Goal: Transaction & Acquisition: Purchase product/service

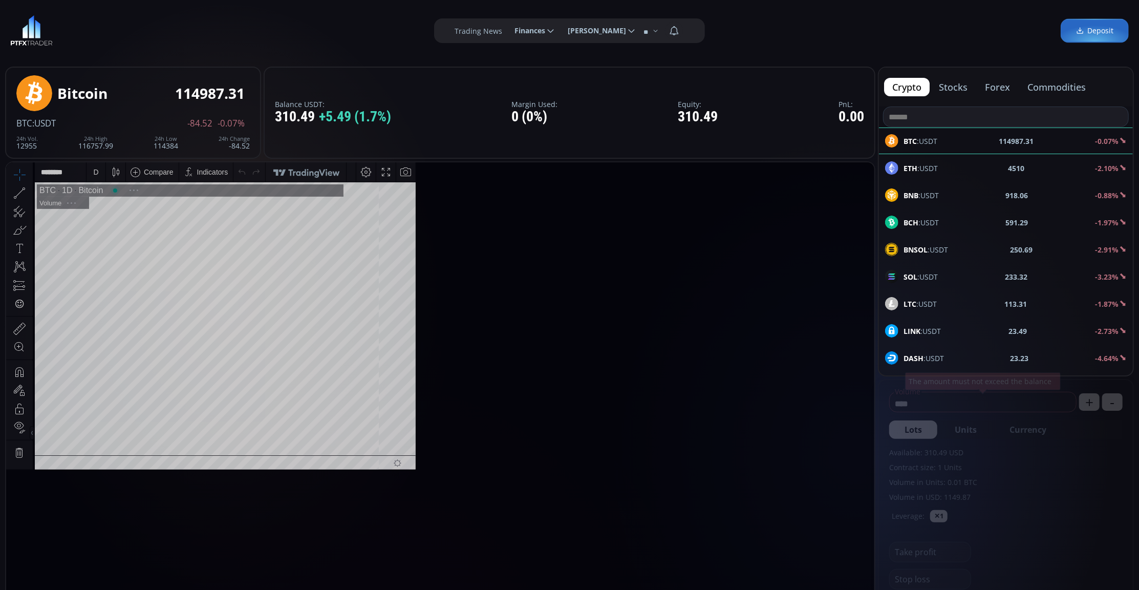
scroll to position [145, 0]
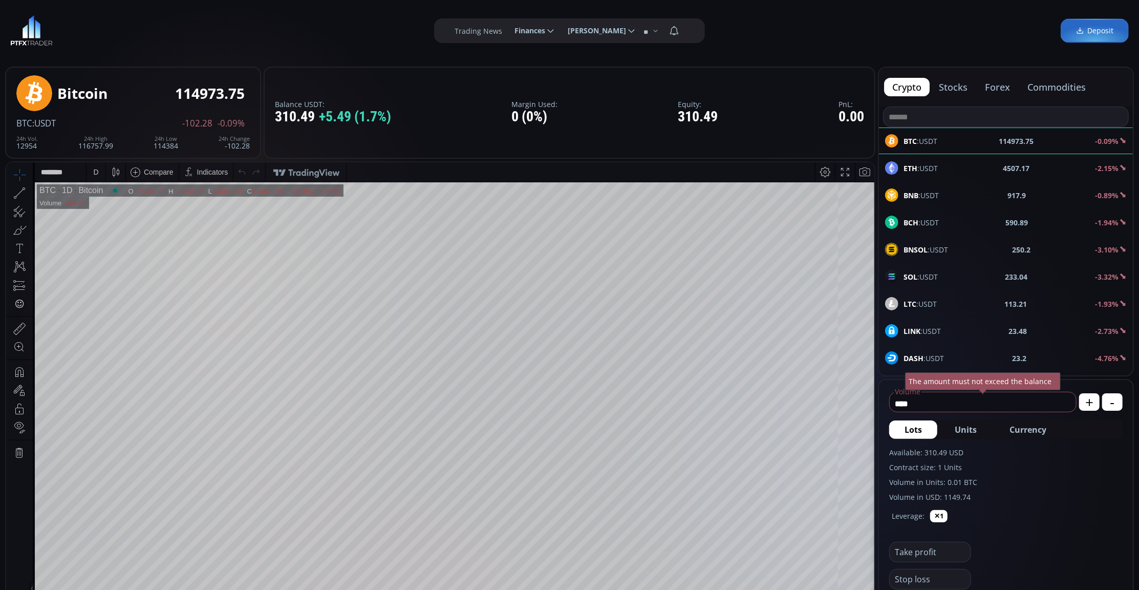
click at [982, 298] on div "LTC :USDT 113.21 -1.93%" at bounding box center [1006, 303] width 254 height 27
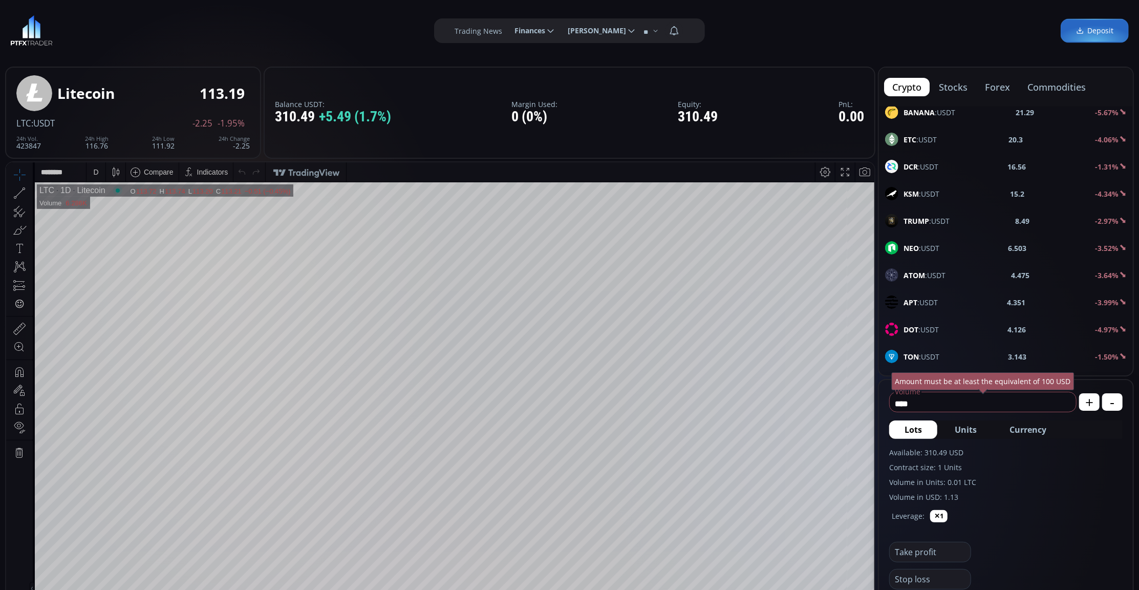
scroll to position [410, 0]
click at [973, 199] on div "DOT :USDT 4.125 -5.04%" at bounding box center [1006, 192] width 242 height 13
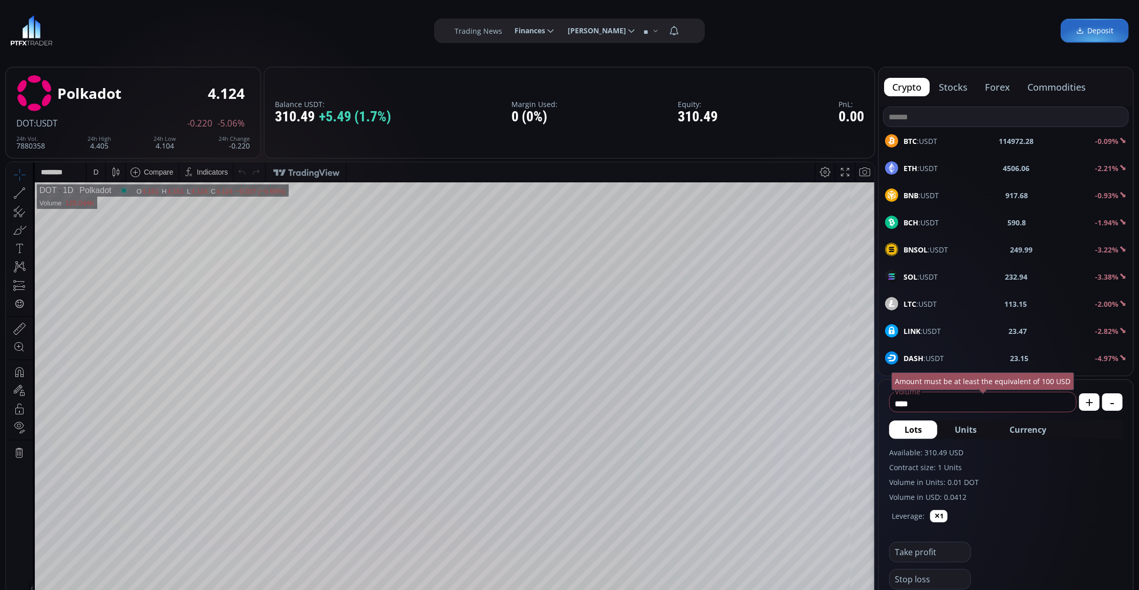
click at [969, 270] on div "SOL :USDT 232.94 -3.38%" at bounding box center [1006, 276] width 254 height 27
click at [94, 171] on div "D" at bounding box center [95, 171] width 5 height 8
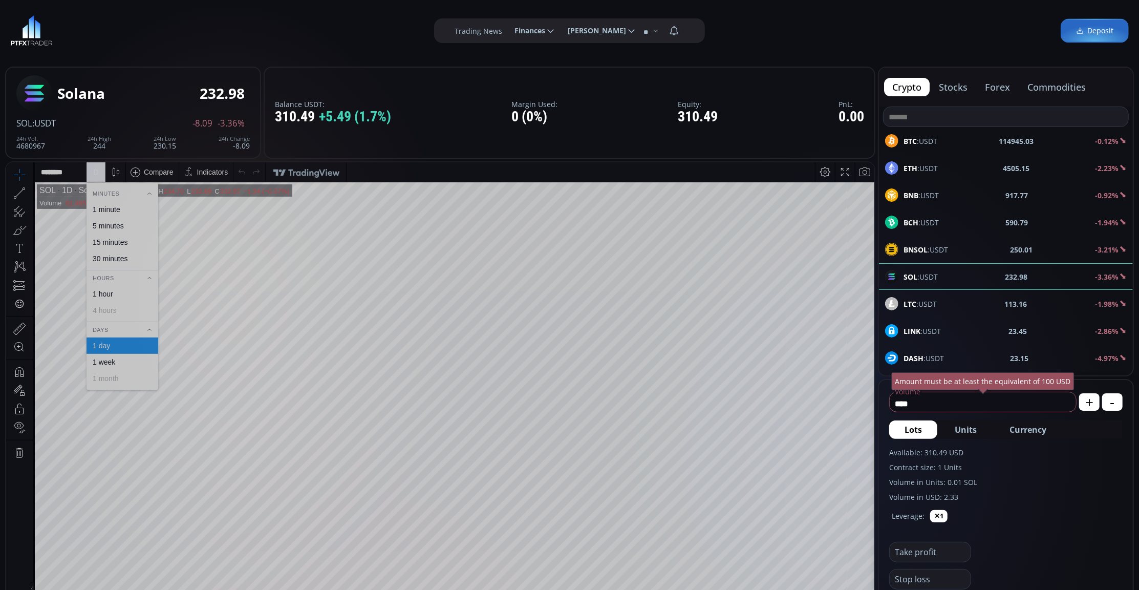
click at [104, 215] on div "1 minute" at bounding box center [123, 209] width 72 height 16
click at [972, 216] on div "BCH :USDT 590.69 -1.96%" at bounding box center [1006, 222] width 242 height 13
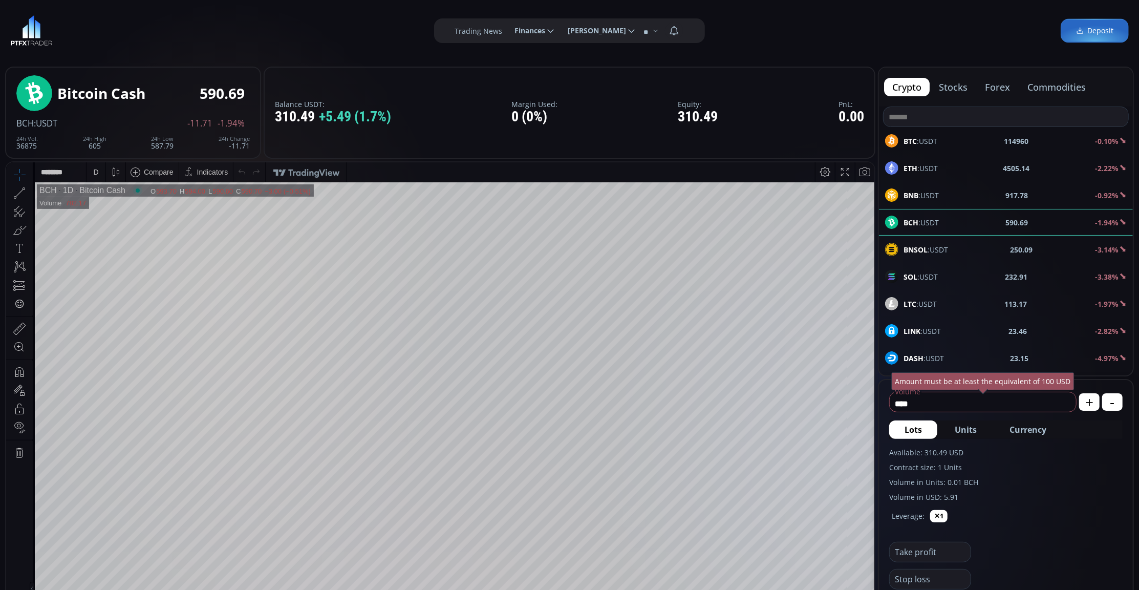
click at [101, 173] on div "D" at bounding box center [96, 171] width 19 height 19
click at [111, 203] on div "1 minute" at bounding box center [123, 209] width 72 height 16
click at [95, 172] on div "1 m" at bounding box center [97, 171] width 10 height 8
click at [134, 255] on div "30 minutes" at bounding box center [122, 258] width 62 height 8
click at [952, 269] on div "SOL :USDT 233.03 -3.31%" at bounding box center [1006, 276] width 254 height 27
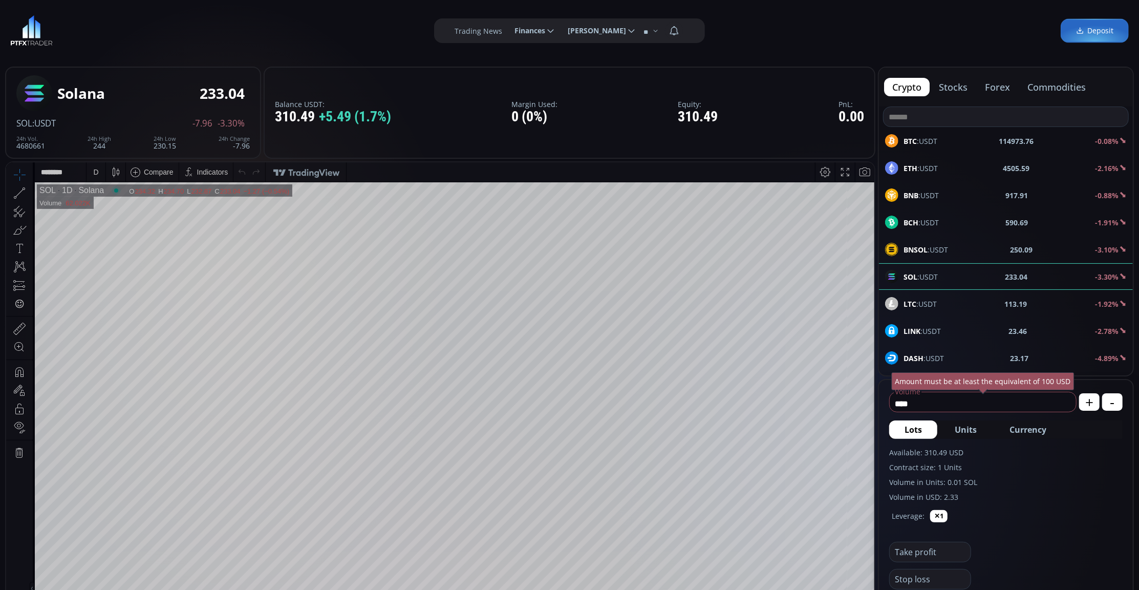
click at [97, 172] on div "D" at bounding box center [95, 171] width 5 height 8
click at [104, 210] on div "1 minute" at bounding box center [107, 209] width 28 height 8
click at [96, 173] on div "1 m" at bounding box center [97, 171] width 10 height 8
click at [126, 238] on div "15 minutes" at bounding box center [110, 242] width 35 height 8
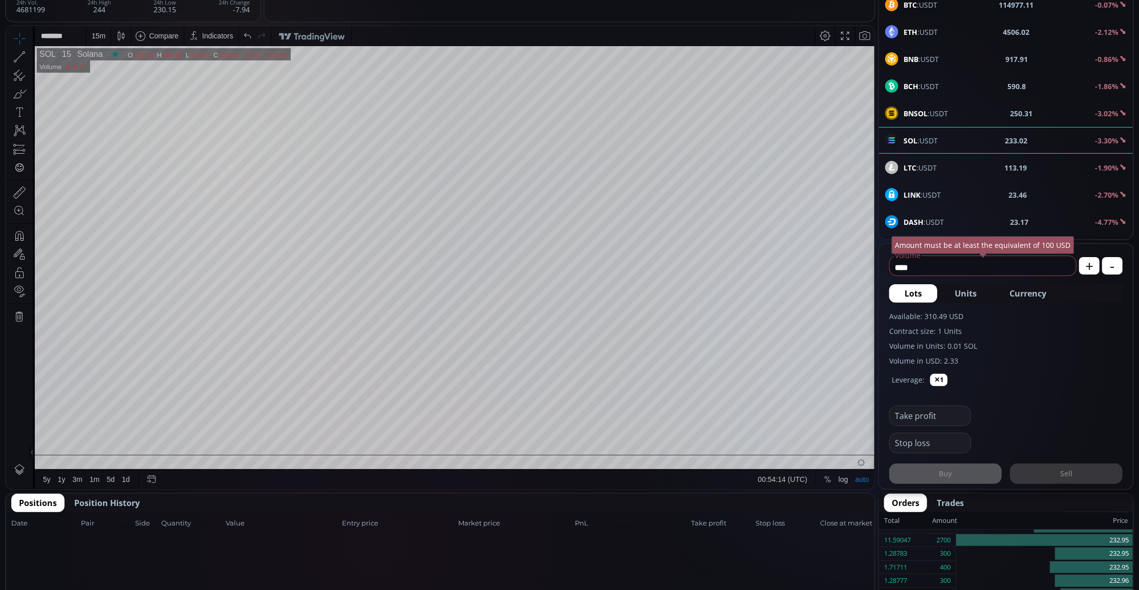
click at [103, 33] on div "15 m" at bounding box center [99, 36] width 14 height 8
click at [119, 73] on div "1 minute" at bounding box center [107, 73] width 28 height 8
click at [1013, 295] on span "Currency" at bounding box center [1028, 293] width 37 height 12
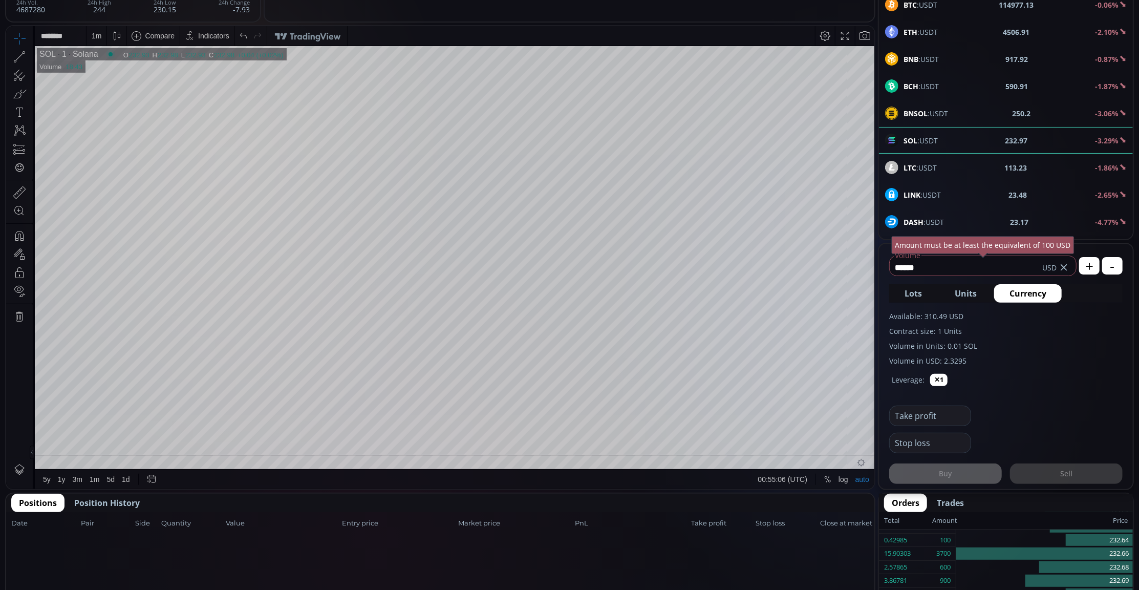
click at [944, 265] on input "******" at bounding box center [966, 267] width 153 height 16
type input "*"
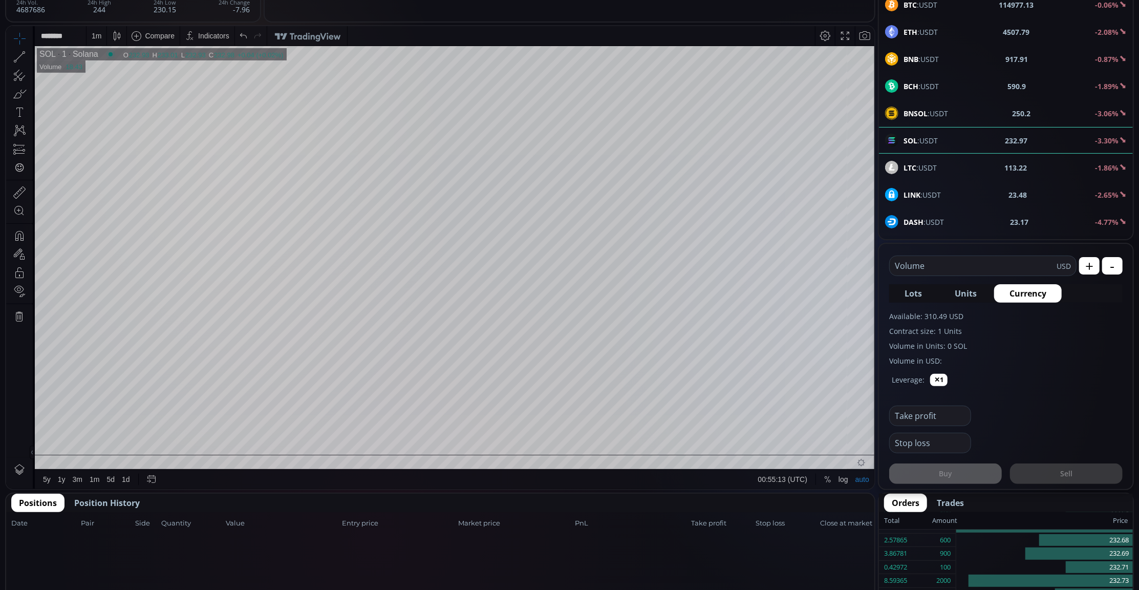
click at [990, 265] on input "text" at bounding box center [973, 265] width 167 height 19
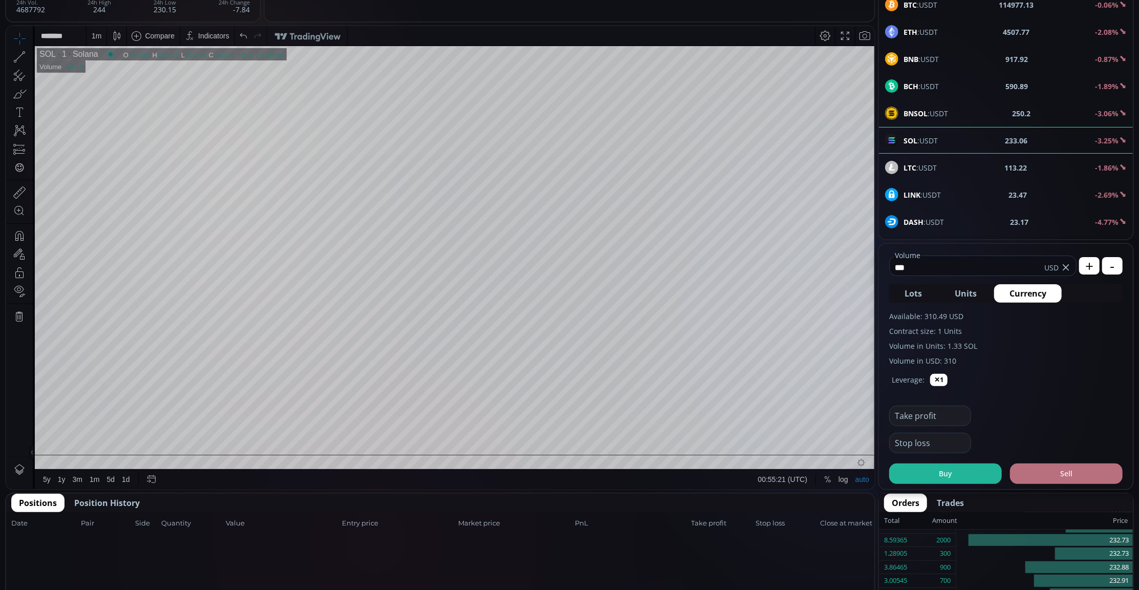
type input "***"
click at [1061, 463] on button "Sell" at bounding box center [1066, 473] width 113 height 20
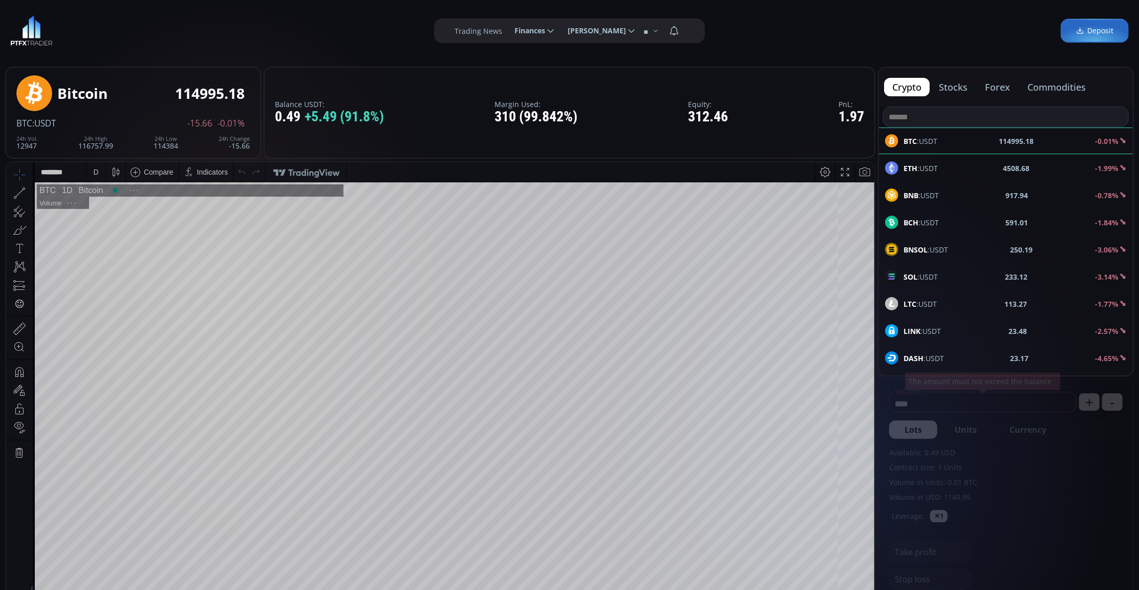
scroll to position [145, 0]
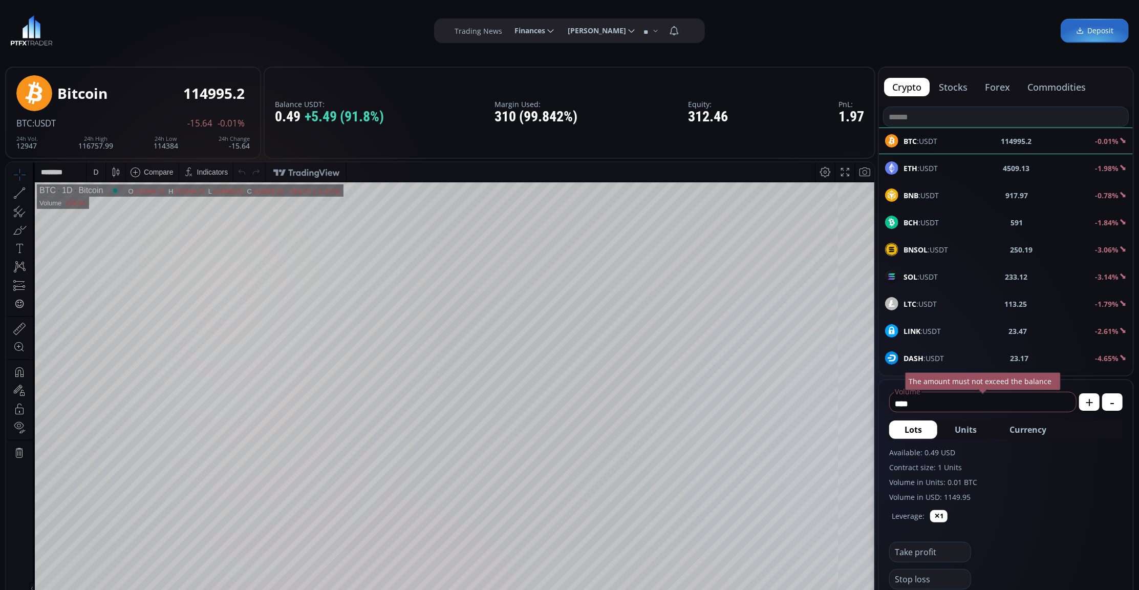
click at [926, 277] on span "SOL :USDT" at bounding box center [921, 276] width 34 height 11
click at [93, 164] on div "D" at bounding box center [96, 171] width 9 height 19
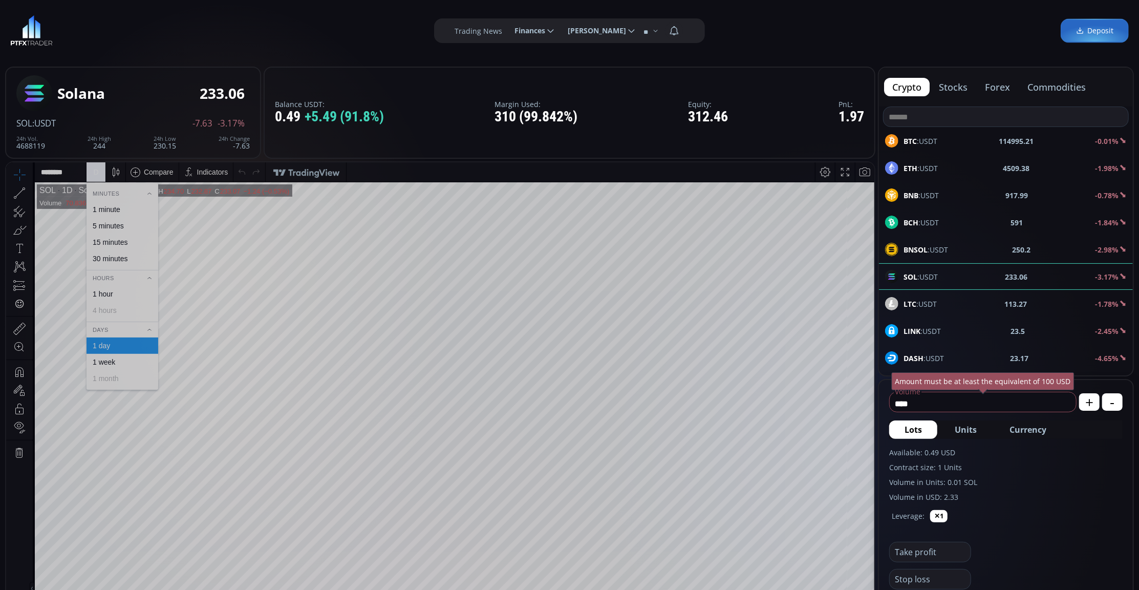
click at [102, 201] on div "1 minute" at bounding box center [123, 209] width 72 height 16
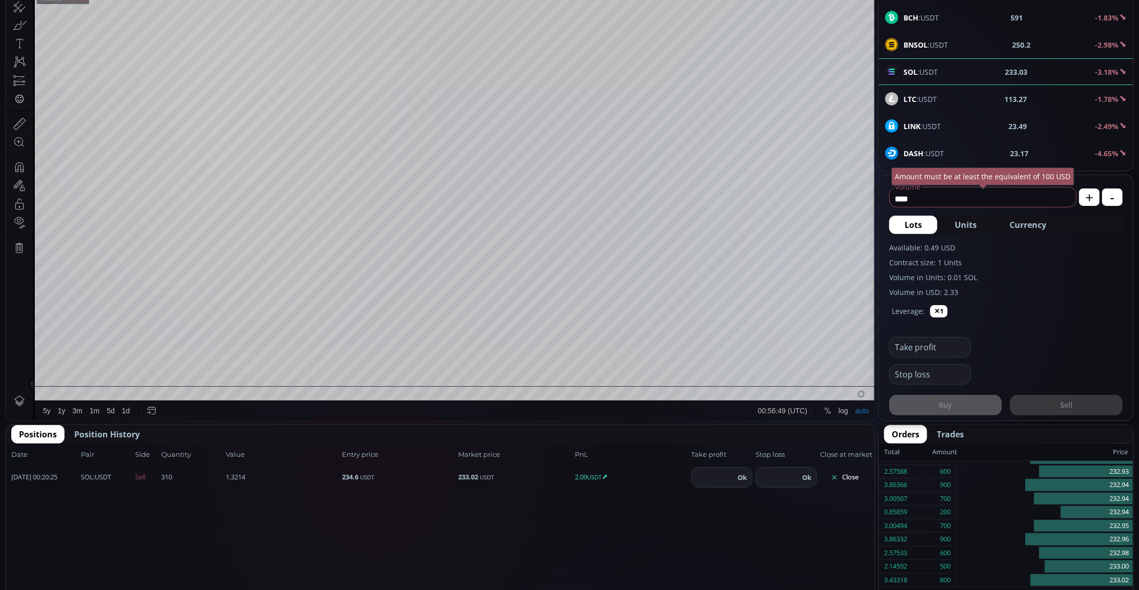
click at [705, 476] on input "number" at bounding box center [713, 477] width 43 height 19
type input "***"
click at [736, 475] on button "Ok" at bounding box center [742, 477] width 15 height 11
click at [861, 476] on button "Close" at bounding box center [844, 477] width 49 height 16
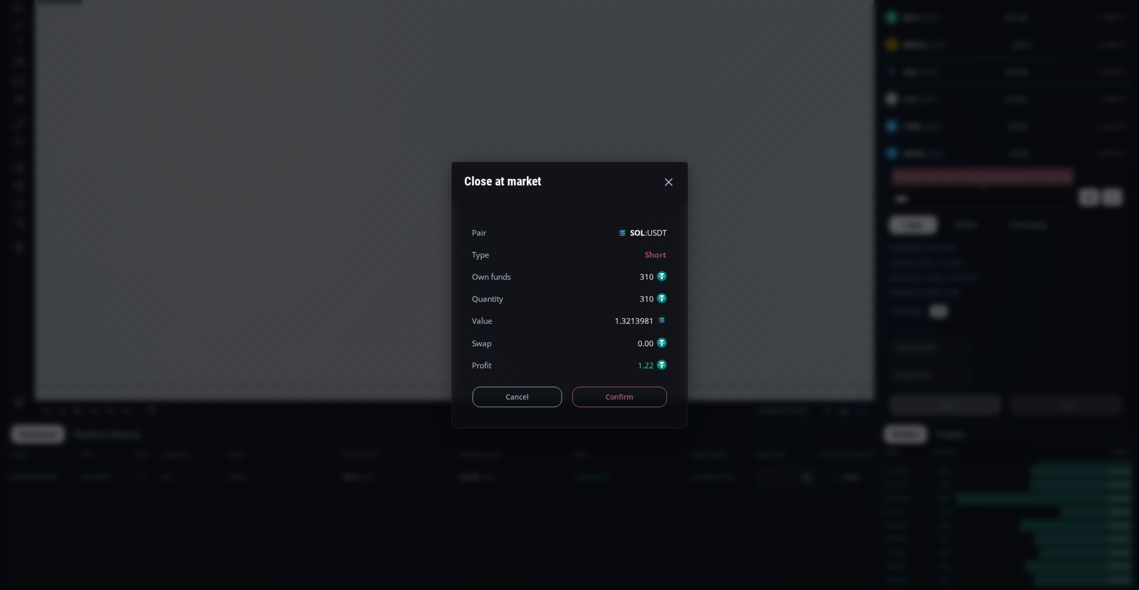
click at [521, 398] on button "Cancel" at bounding box center [518, 397] width 90 height 20
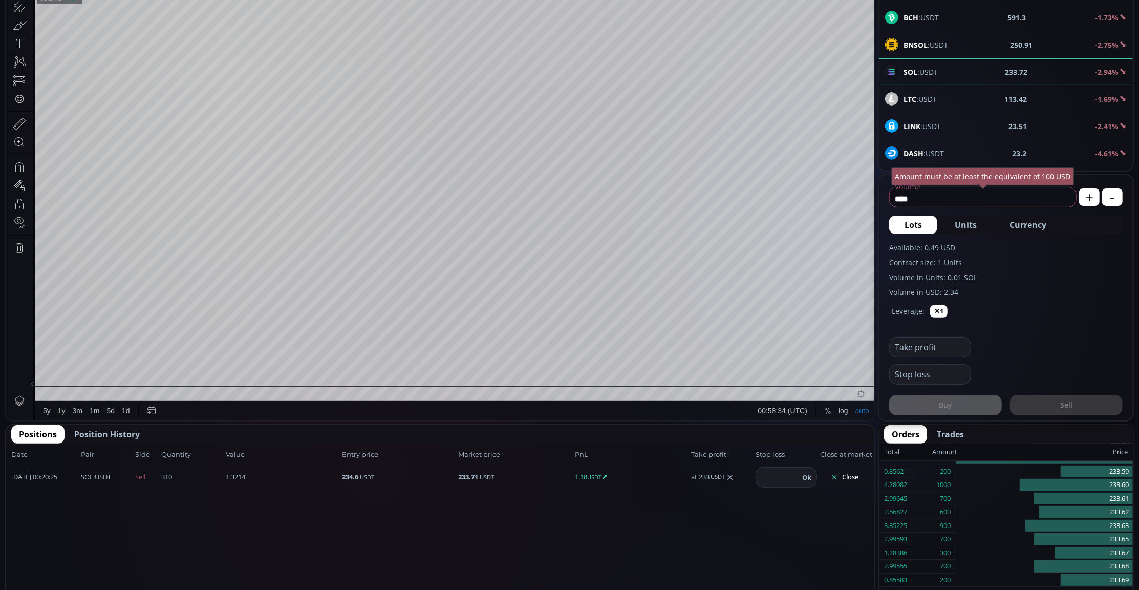
click at [134, 435] on span "Position History" at bounding box center [107, 434] width 66 height 12
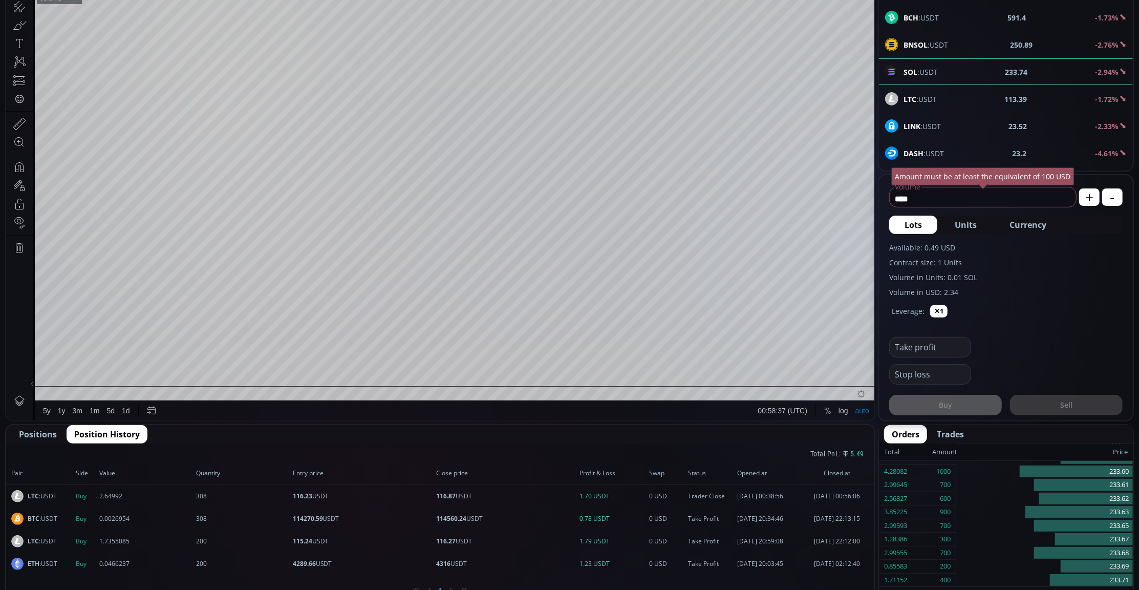
click at [27, 425] on button "Positions" at bounding box center [37, 434] width 53 height 18
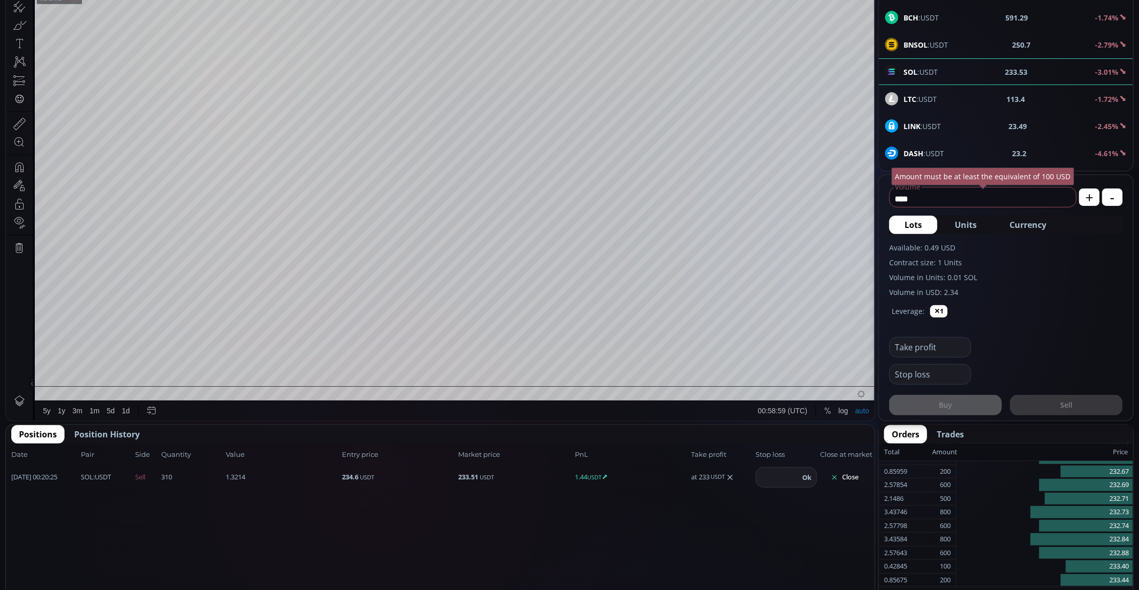
drag, startPoint x: 851, startPoint y: 476, endPoint x: 754, endPoint y: 580, distance: 141.7
click at [846, 478] on button "Close" at bounding box center [844, 477] width 49 height 16
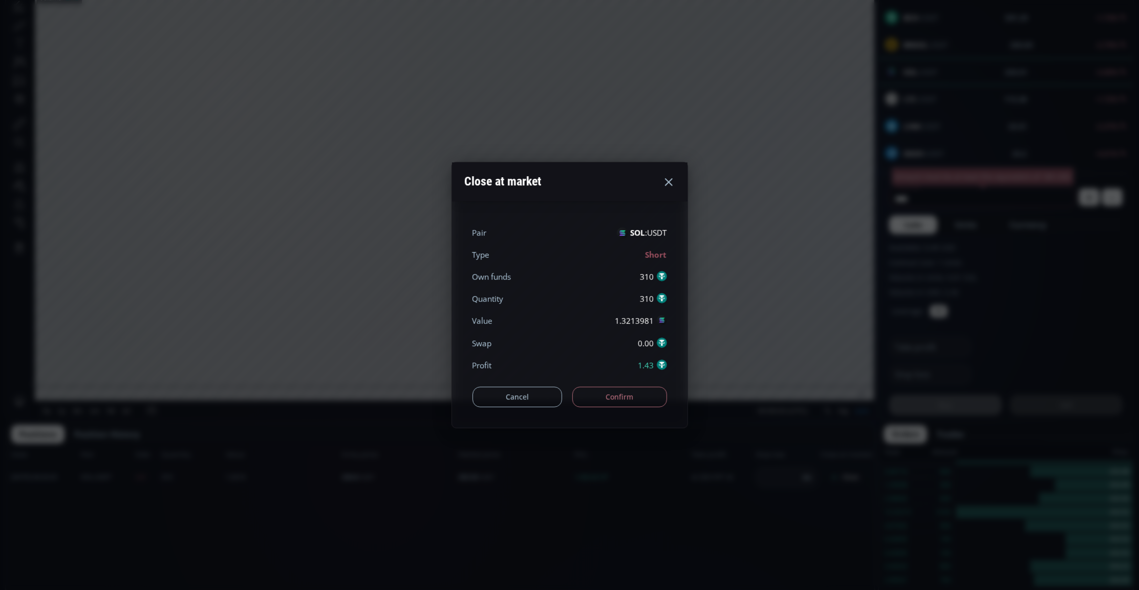
click at [623, 406] on div "Cancel Confirm" at bounding box center [570, 391] width 195 height 31
click at [629, 394] on button "Confirm" at bounding box center [619, 397] width 95 height 20
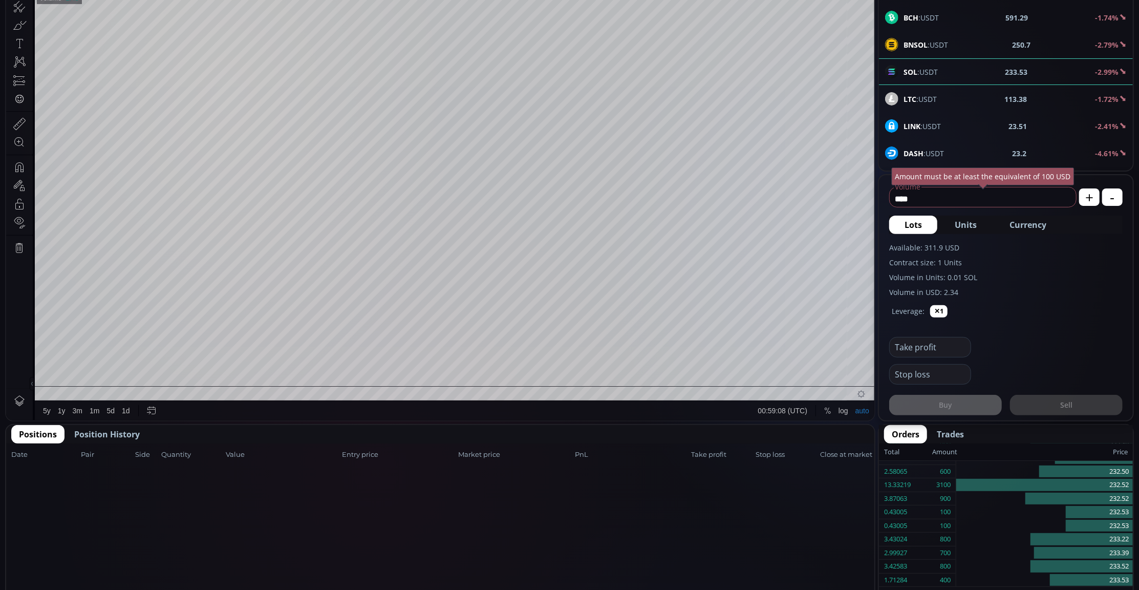
click at [136, 432] on span "Position History" at bounding box center [107, 434] width 66 height 12
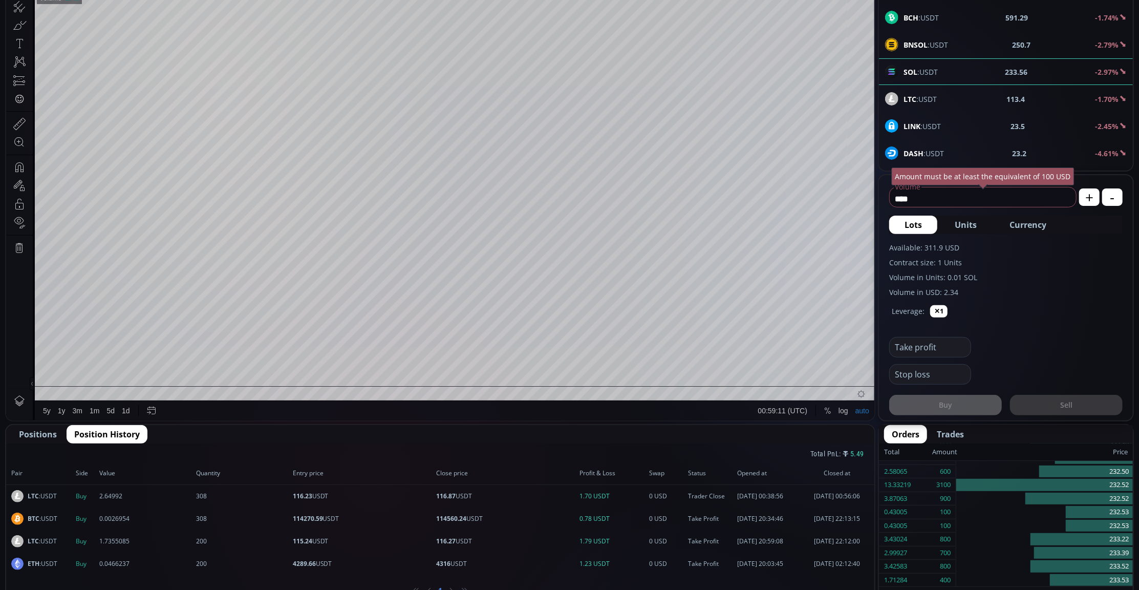
click at [24, 433] on span "Positions" at bounding box center [38, 434] width 38 height 12
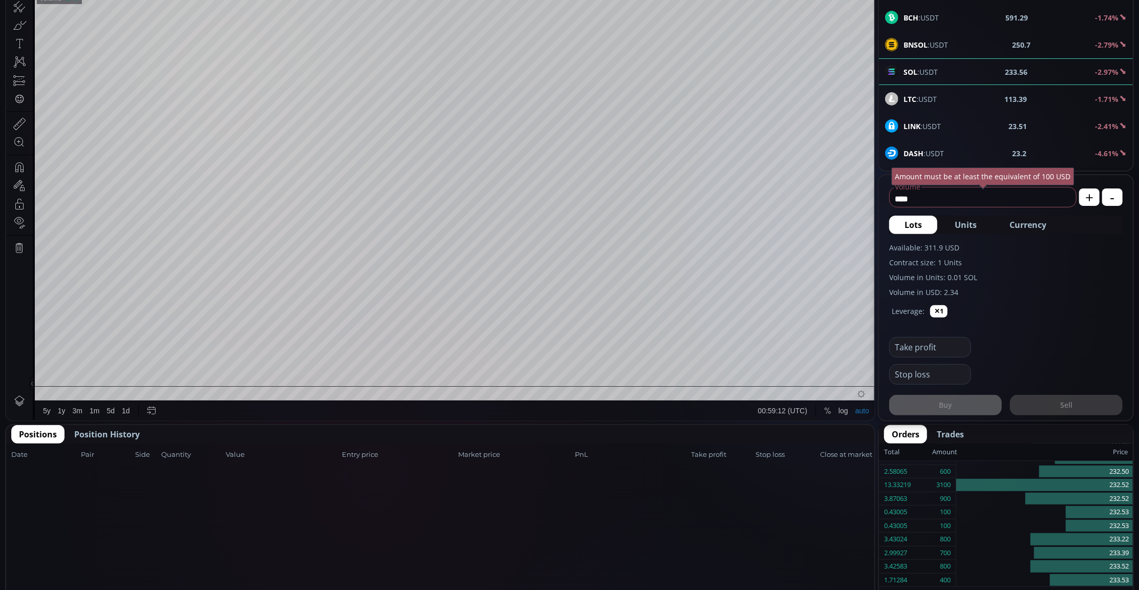
click at [102, 434] on span "Position History" at bounding box center [107, 434] width 66 height 12
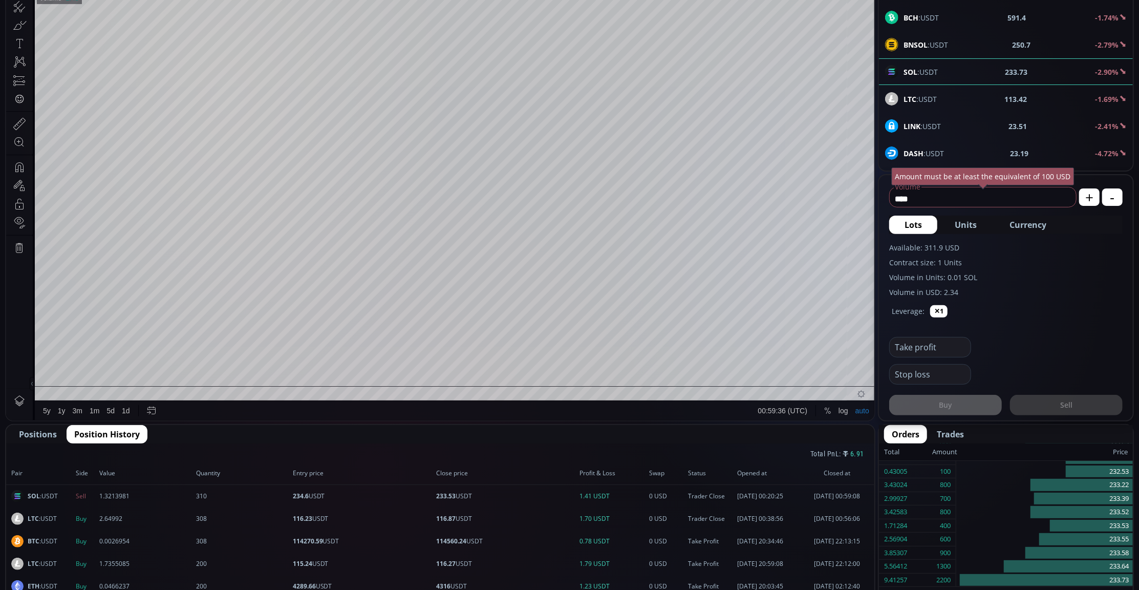
scroll to position [0, 0]
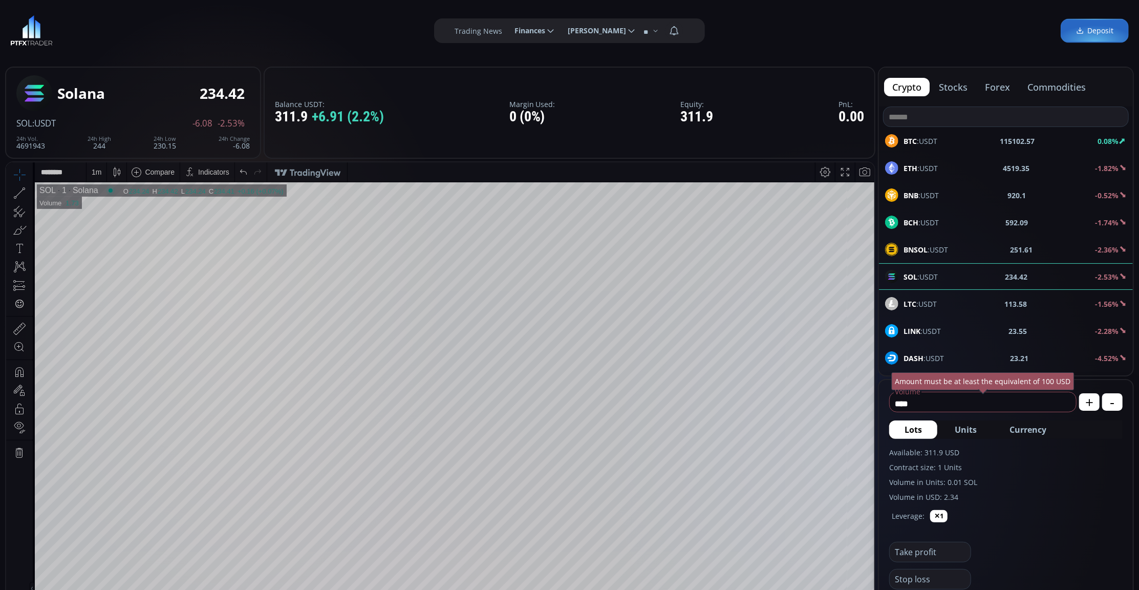
click at [1056, 140] on div "BTC :USDT 115102.57 0.08%" at bounding box center [1006, 140] width 242 height 13
click at [926, 294] on div "LTC :USDT 113.55 -1.59%" at bounding box center [1006, 303] width 254 height 27
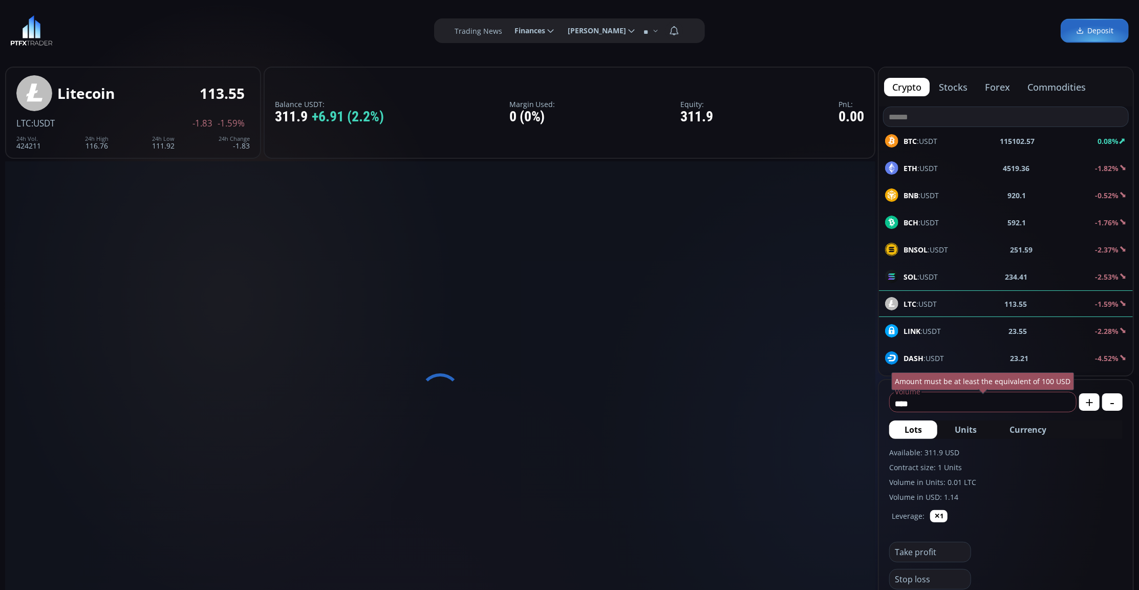
click at [928, 282] on span "SOL :USDT" at bounding box center [921, 276] width 34 height 11
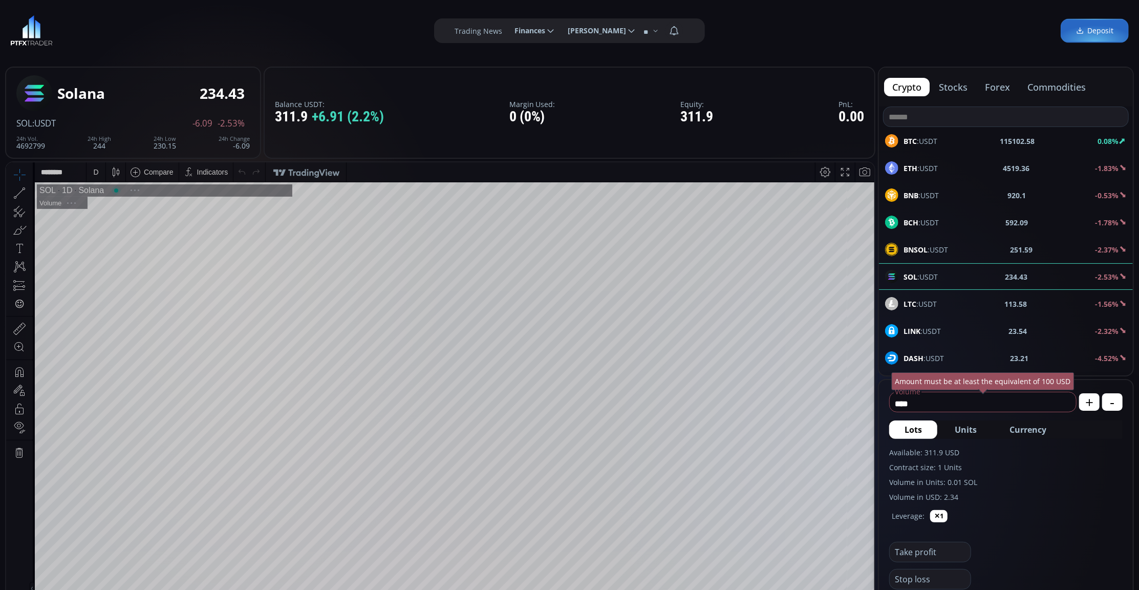
scroll to position [145, 0]
click at [95, 177] on div "D" at bounding box center [96, 171] width 9 height 19
click at [120, 210] on div "1 minute" at bounding box center [107, 209] width 28 height 8
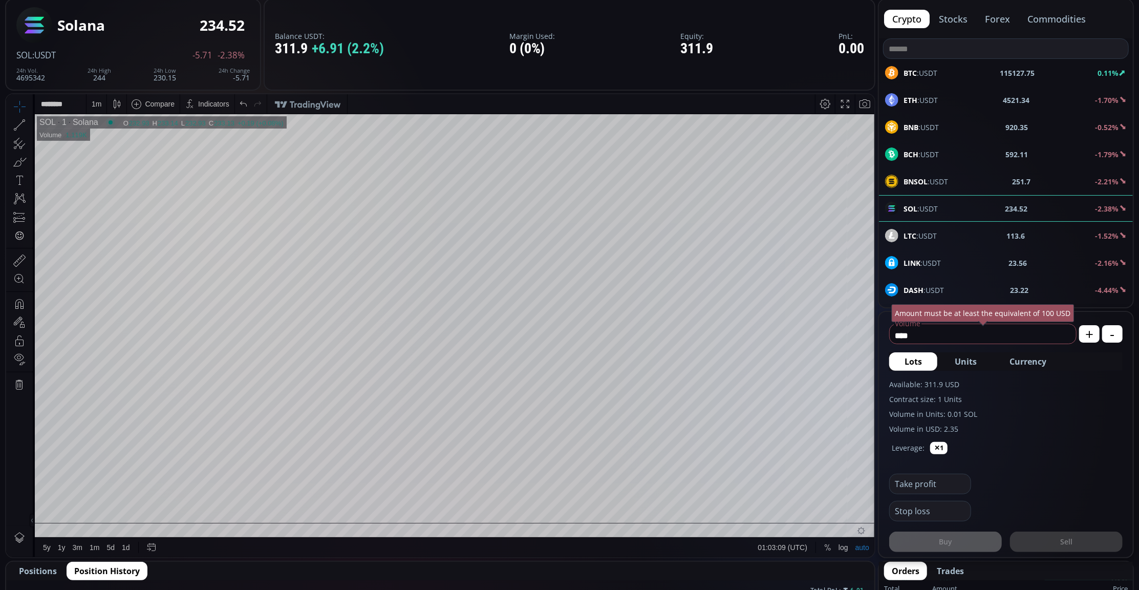
scroll to position [0, 0]
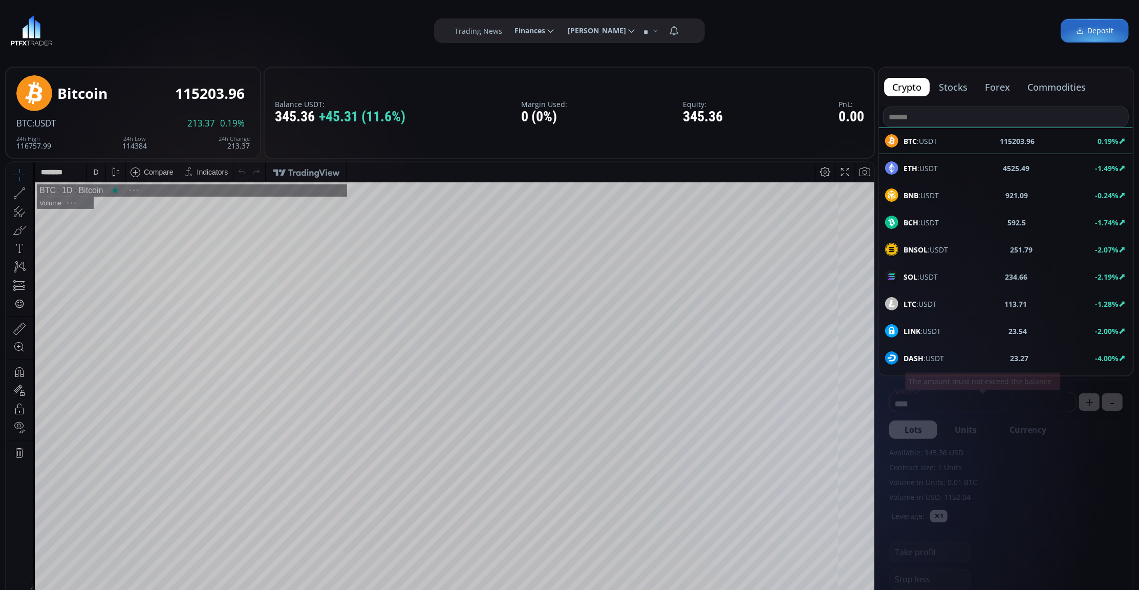
scroll to position [145, 0]
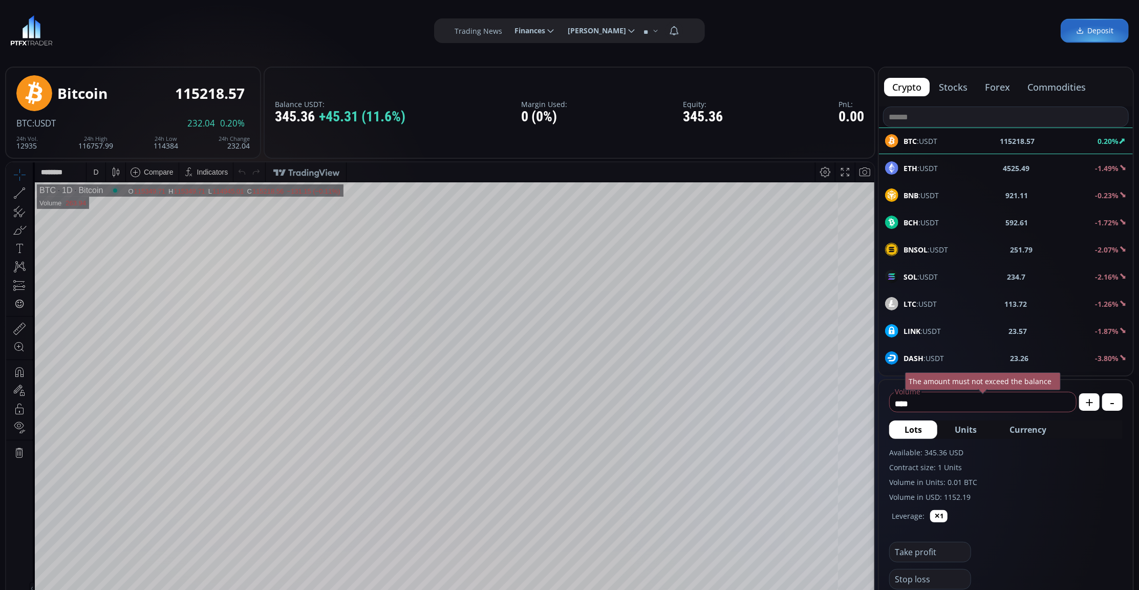
click at [100, 172] on div "D" at bounding box center [96, 171] width 19 height 19
click at [104, 213] on div "1 minute" at bounding box center [107, 209] width 28 height 8
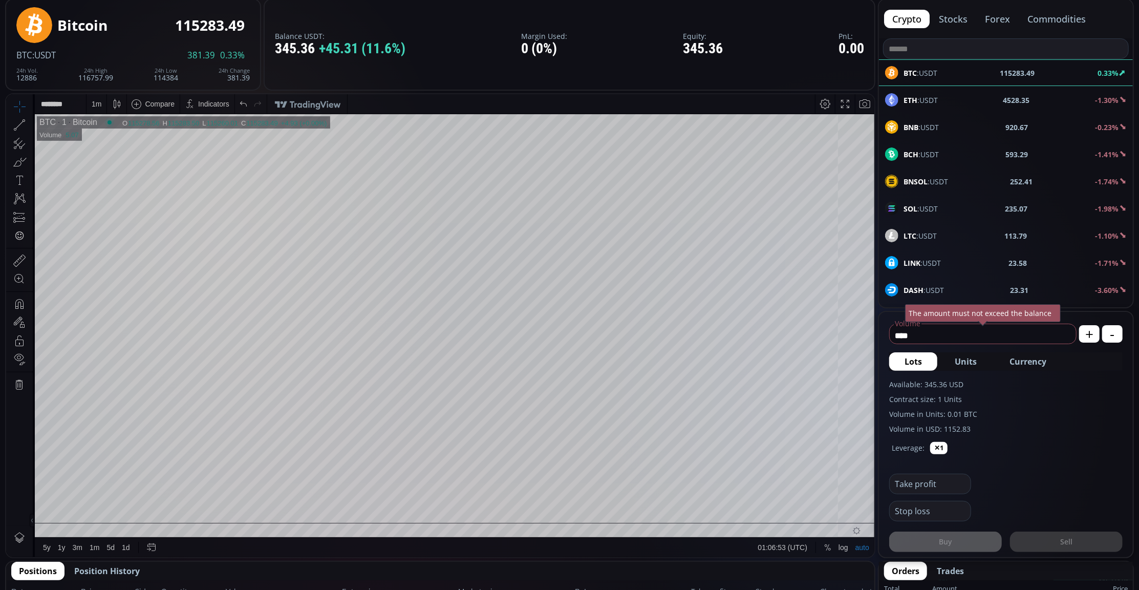
scroll to position [136, 0]
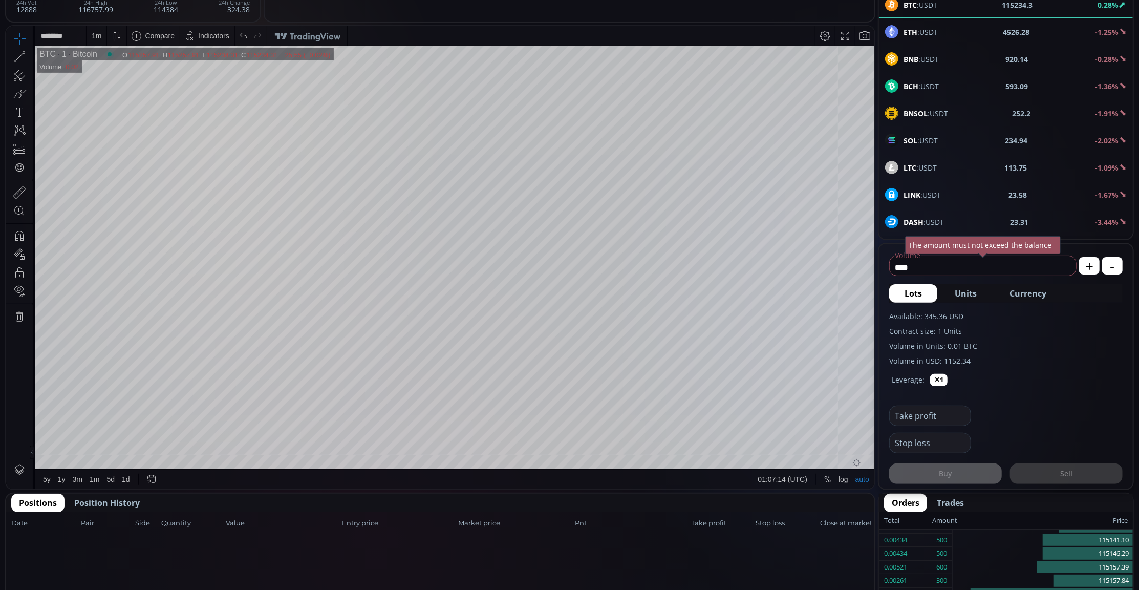
click at [951, 134] on div "SOL :USDT 234.94 -2.02%" at bounding box center [1006, 140] width 242 height 13
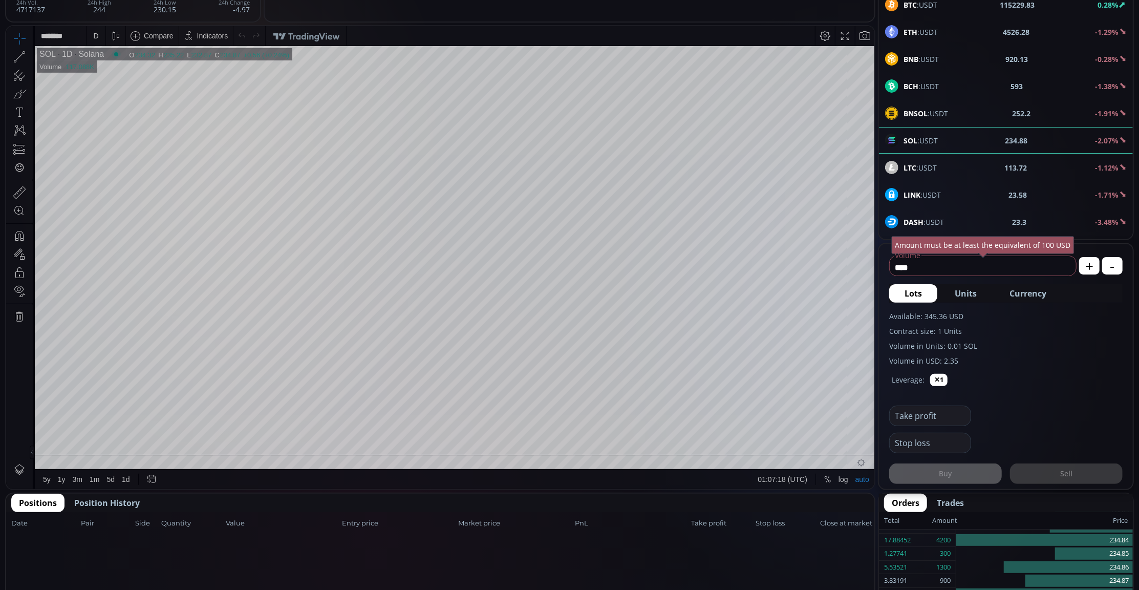
click at [99, 35] on div "D" at bounding box center [96, 35] width 9 height 19
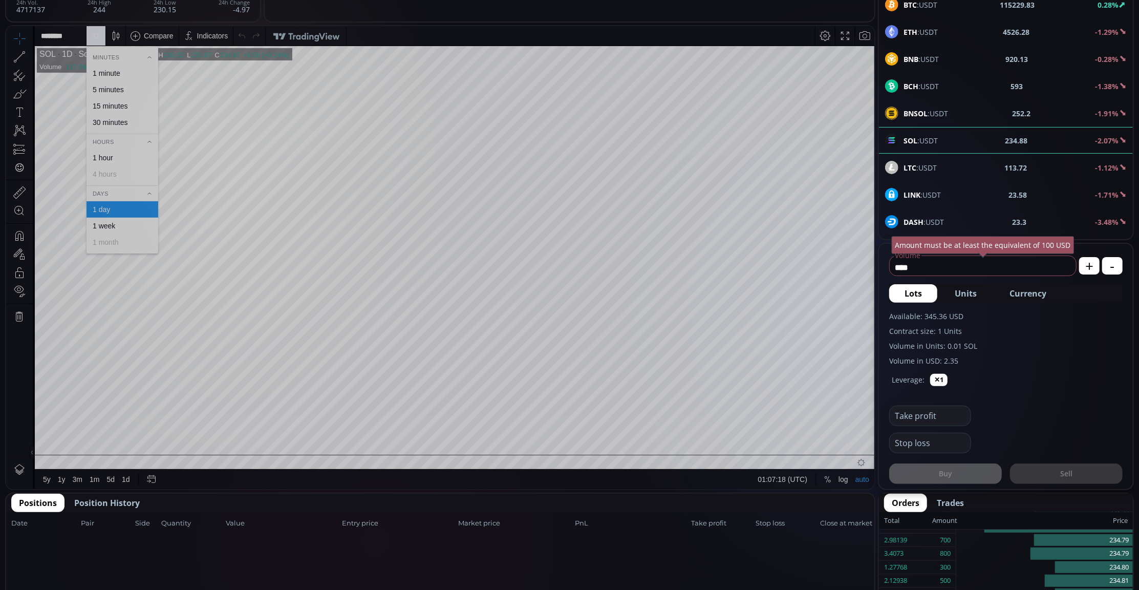
click at [108, 78] on div "1 minute" at bounding box center [123, 73] width 72 height 16
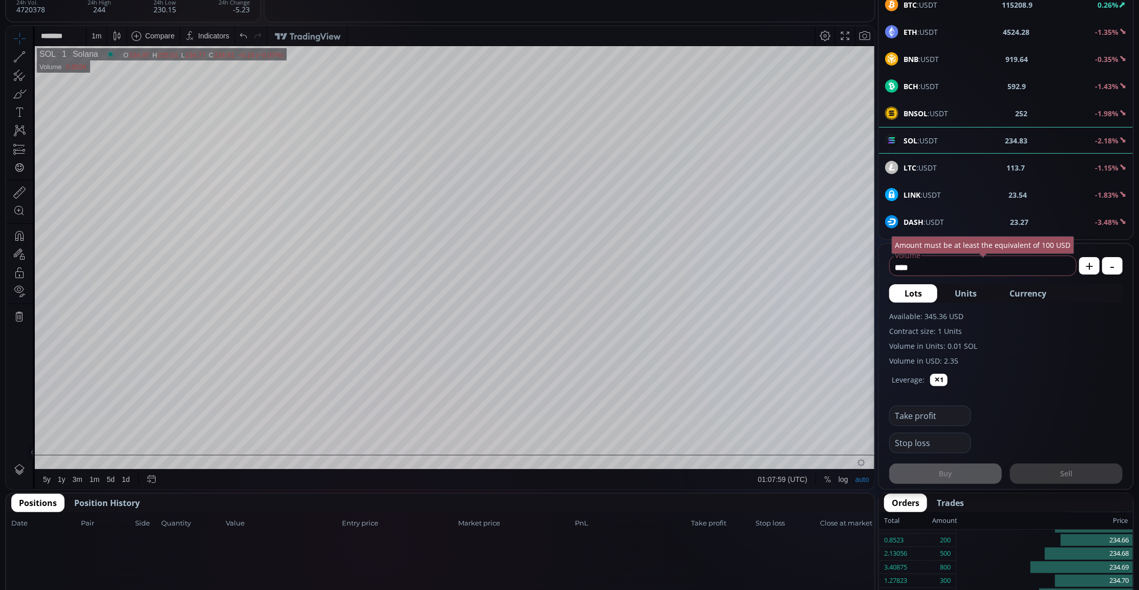
click at [1021, 288] on span "Currency" at bounding box center [1028, 293] width 37 height 12
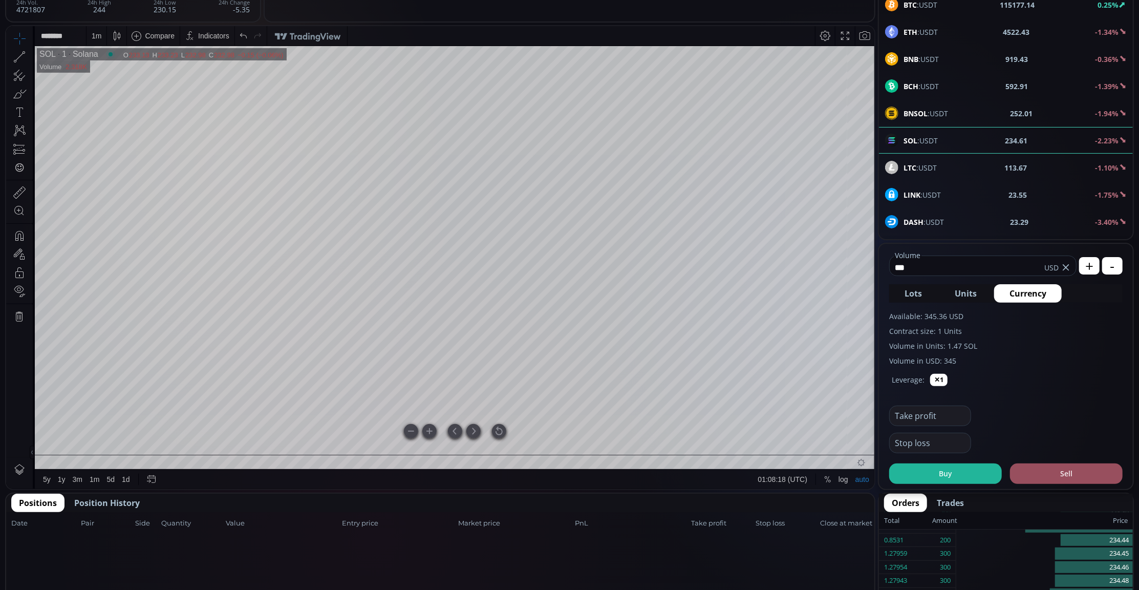
type input "***"
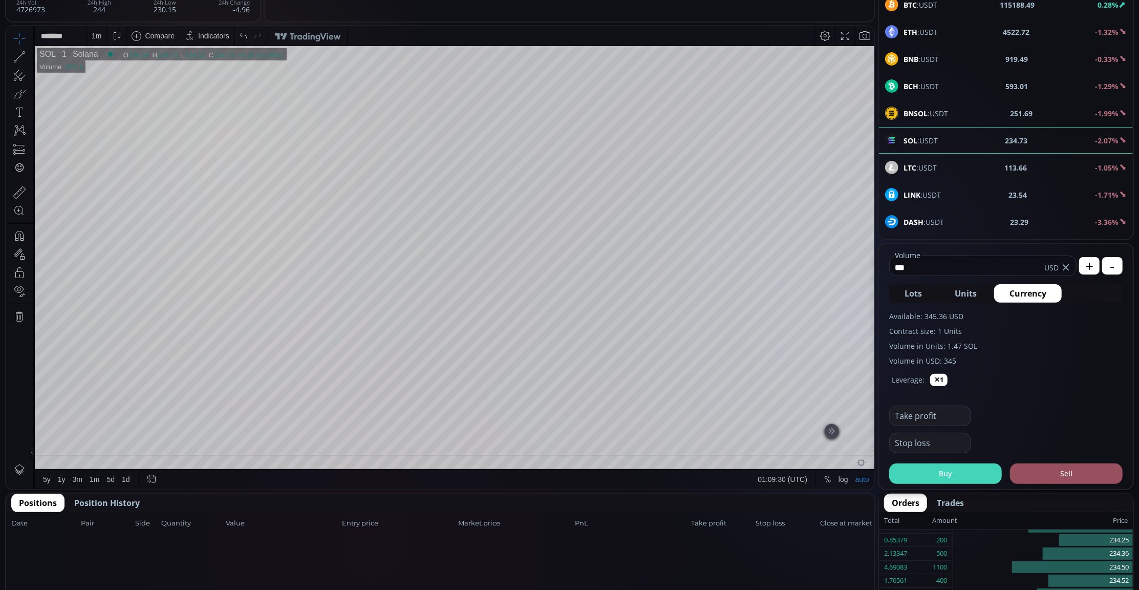
click at [955, 470] on button "Buy" at bounding box center [945, 473] width 113 height 20
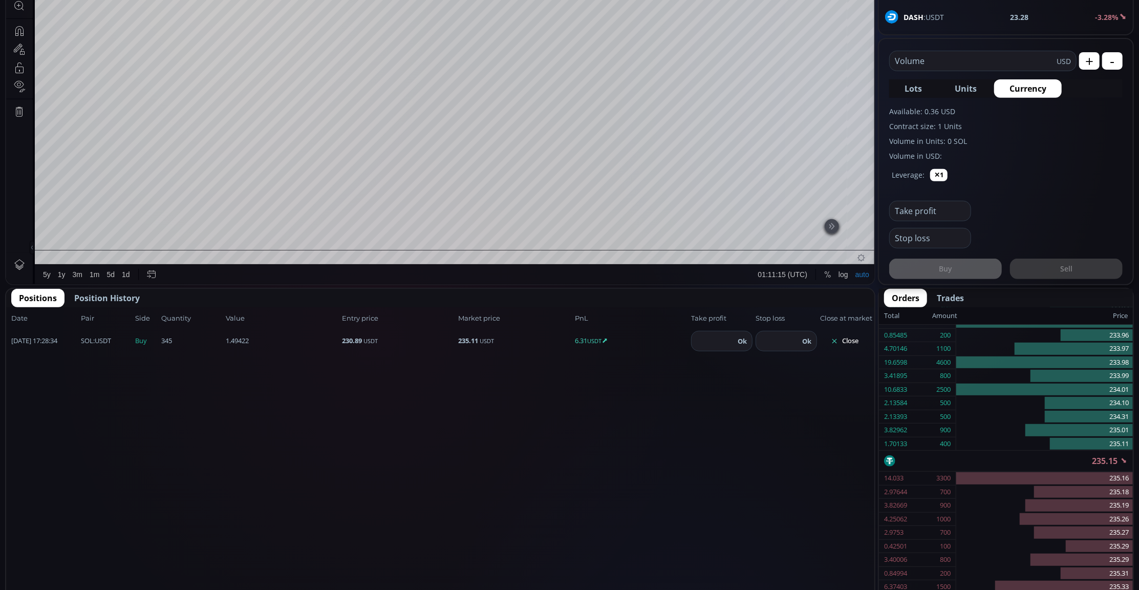
scroll to position [68, 0]
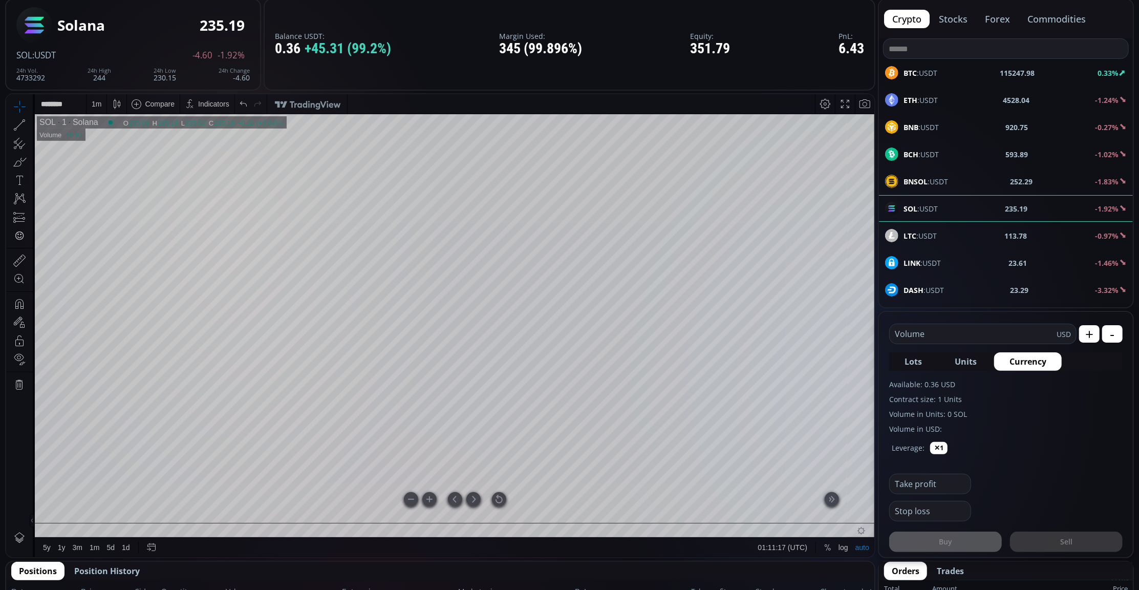
click at [501, 500] on div at bounding box center [499, 499] width 14 height 14
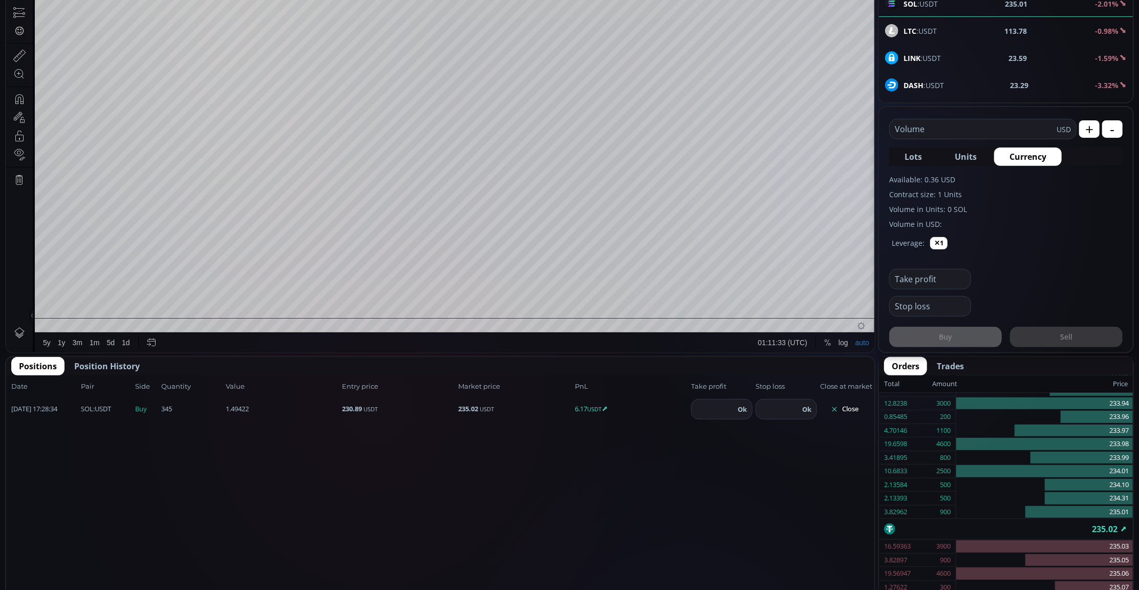
click at [717, 408] on input "number" at bounding box center [713, 408] width 43 height 19
type input "***"
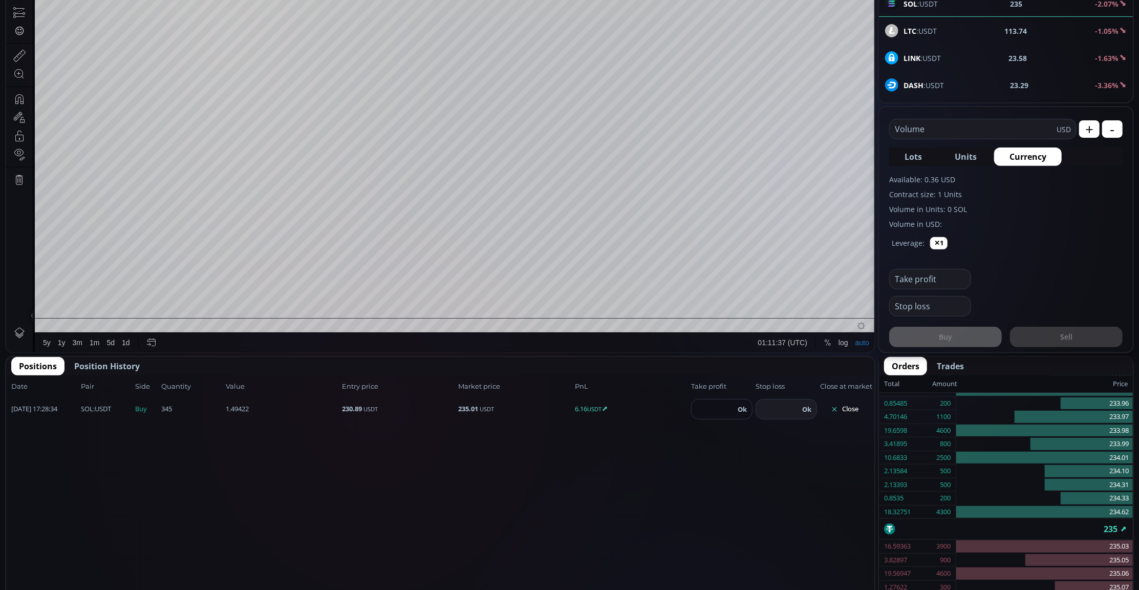
click at [736, 408] on button "Ok" at bounding box center [742, 409] width 15 height 11
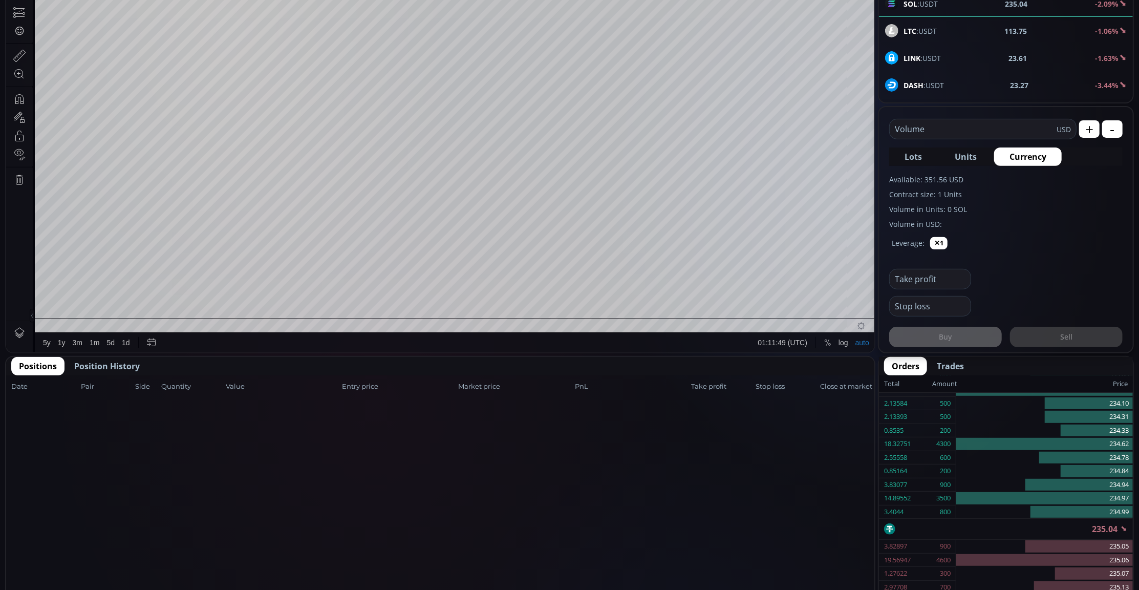
click at [109, 360] on span "Position History" at bounding box center [107, 366] width 66 height 12
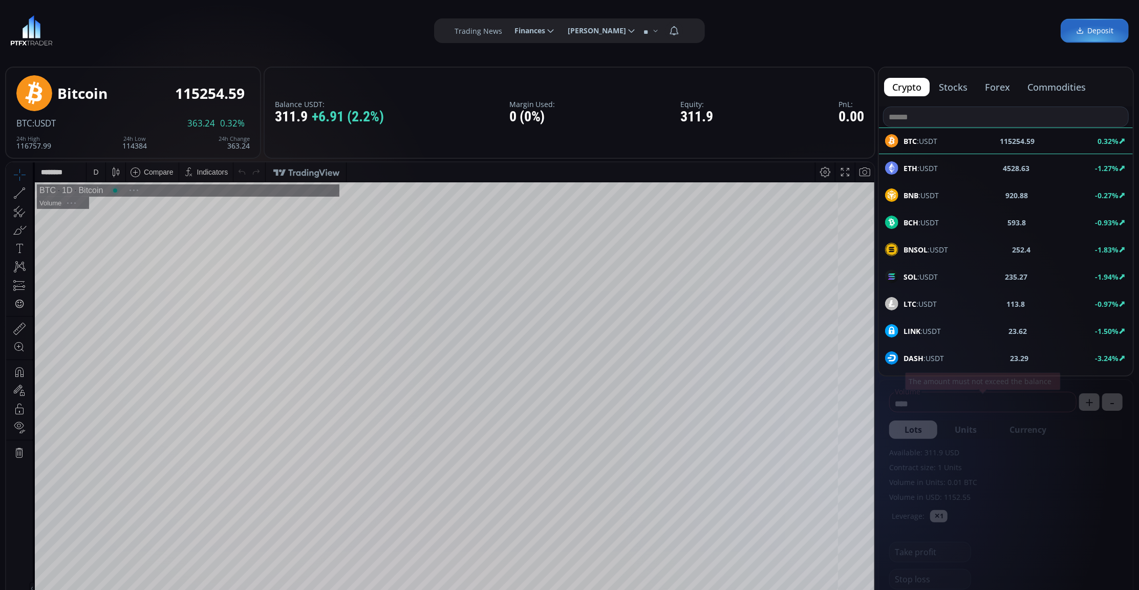
scroll to position [145, 0]
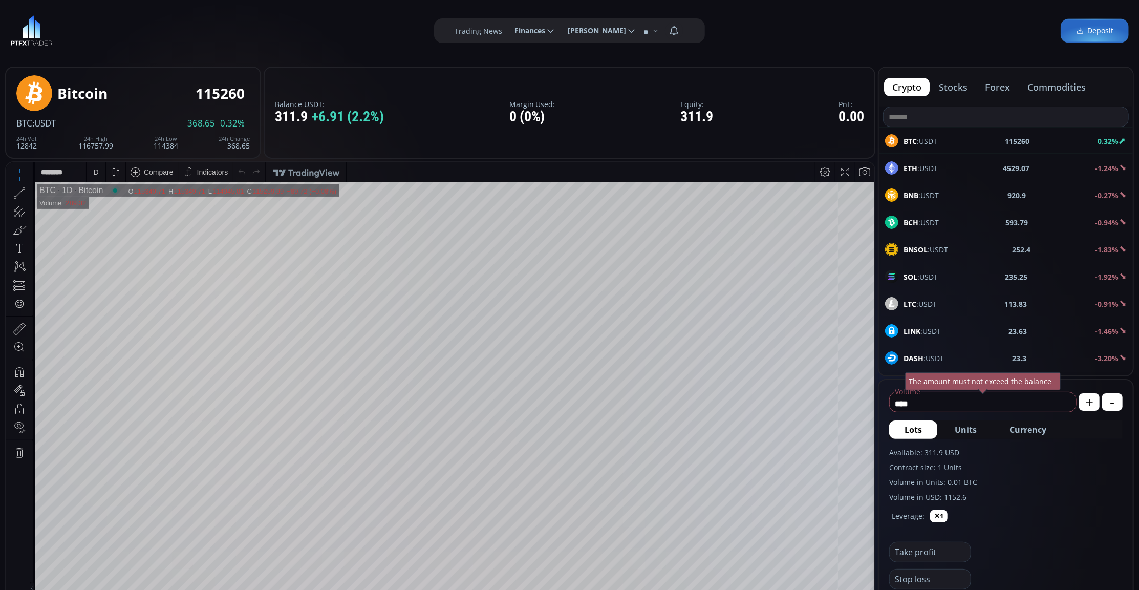
click at [93, 163] on div "D" at bounding box center [96, 171] width 9 height 19
click at [111, 208] on div "1 minute" at bounding box center [107, 209] width 28 height 8
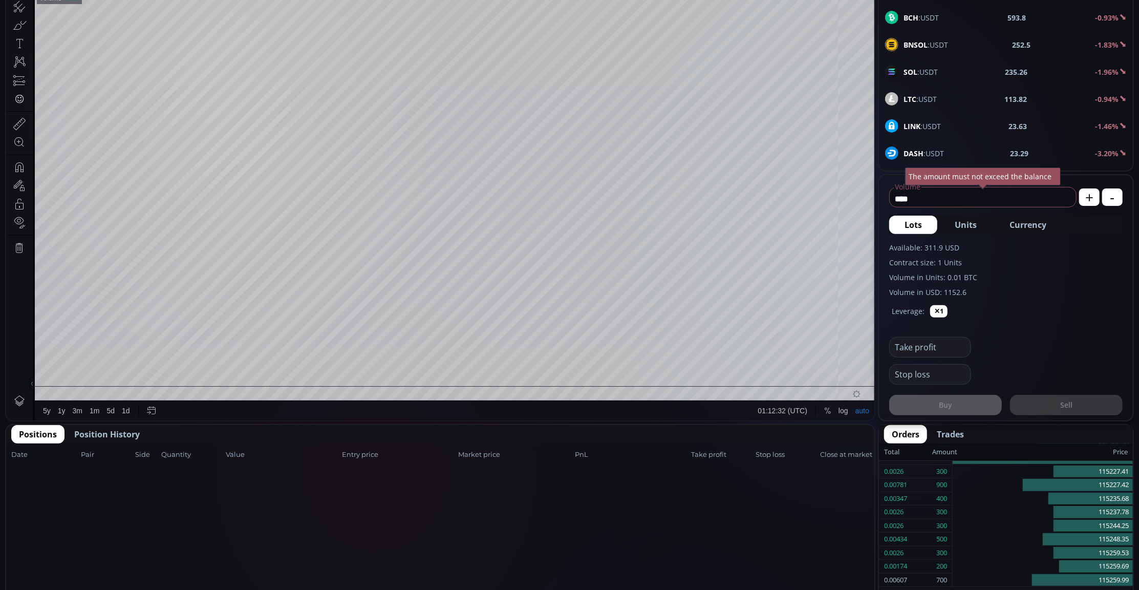
click at [116, 433] on span "Position History" at bounding box center [107, 434] width 66 height 12
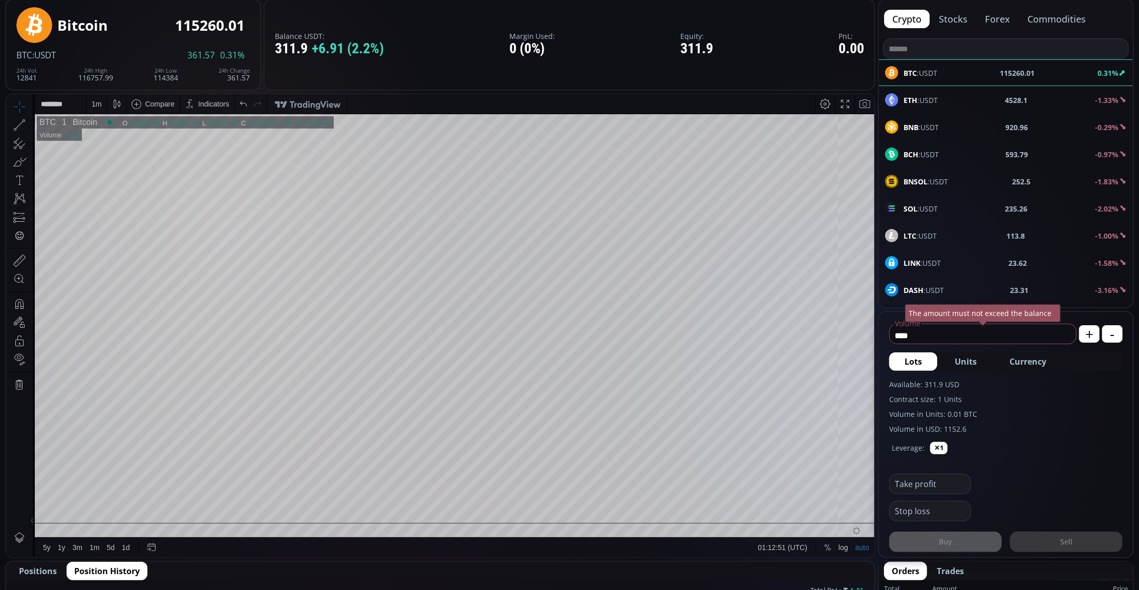
scroll to position [0, 0]
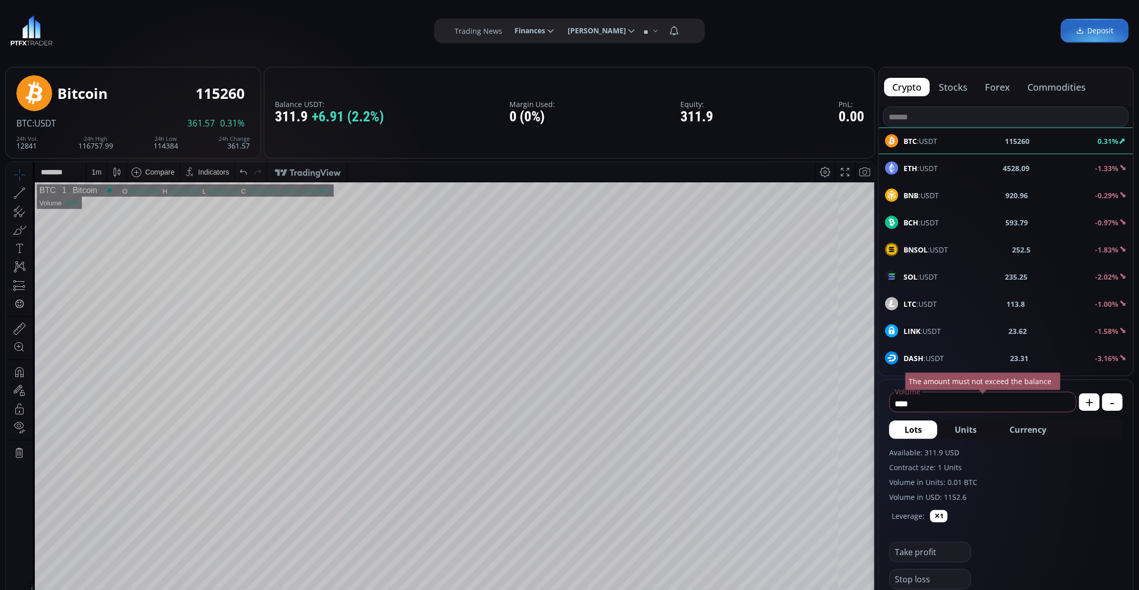
click at [916, 271] on div "SOL :USDT" at bounding box center [911, 276] width 53 height 13
click at [98, 168] on div "D" at bounding box center [95, 171] width 5 height 8
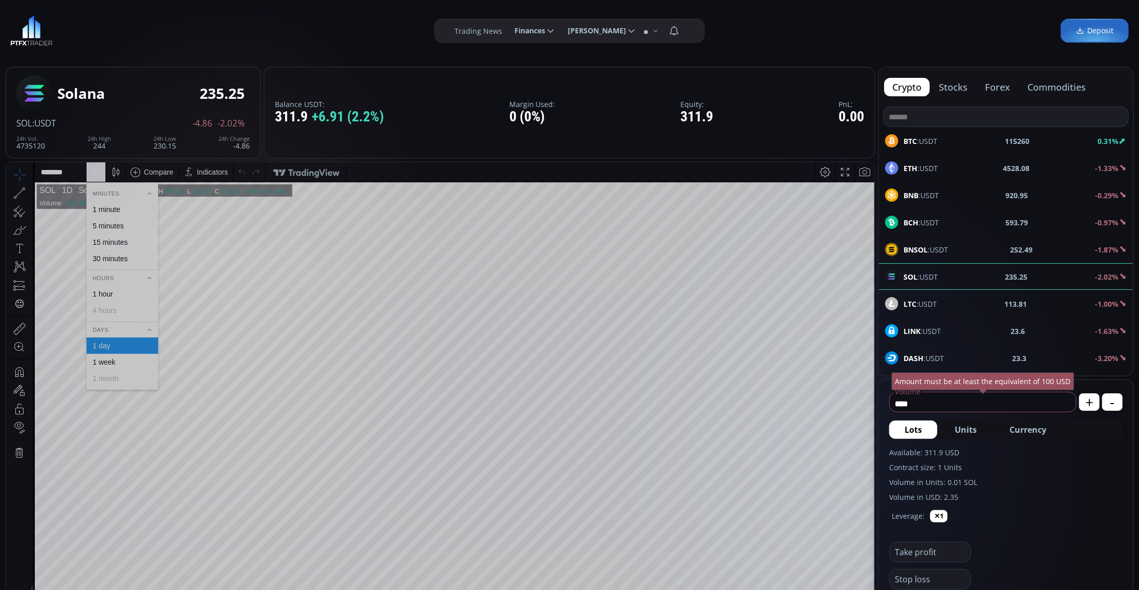
click at [117, 202] on div "1 minute" at bounding box center [123, 209] width 72 height 16
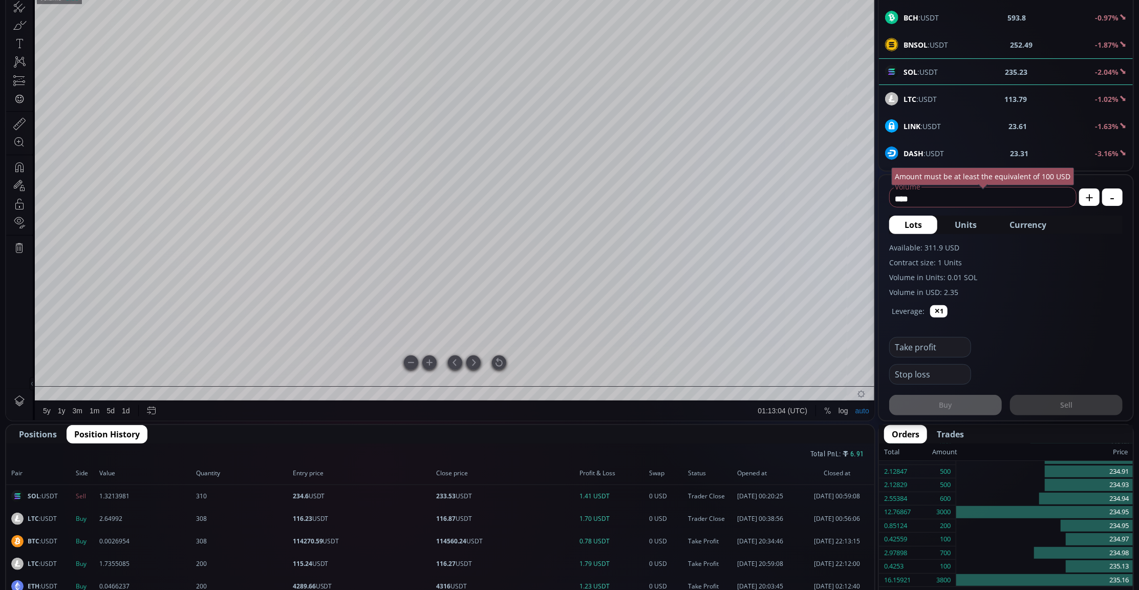
scroll to position [136, 0]
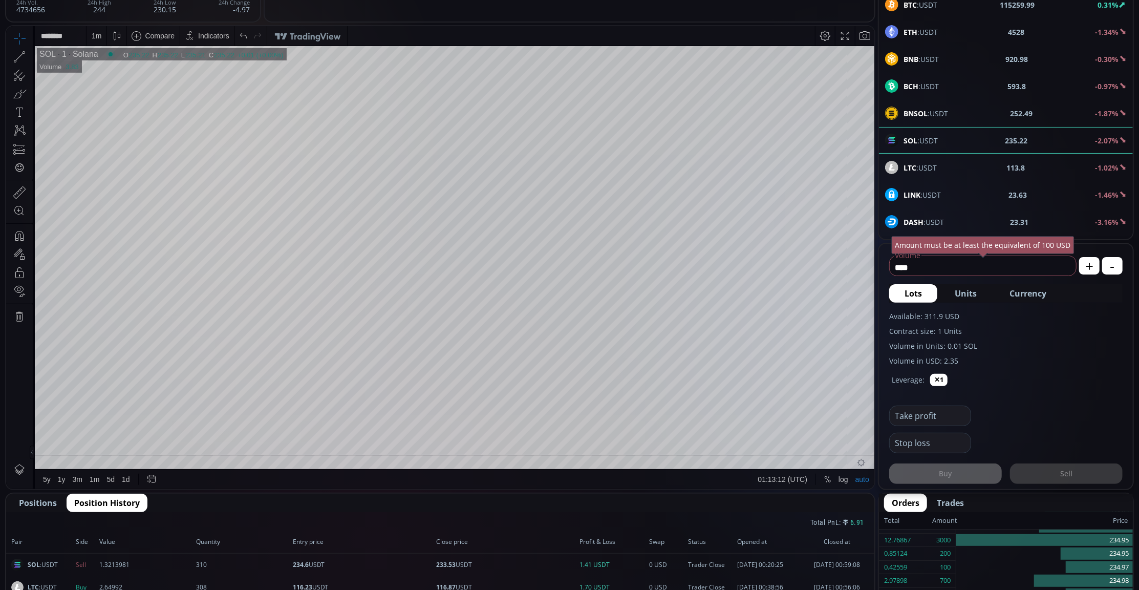
click at [17, 79] on icon at bounding box center [19, 75] width 14 height 14
click at [20, 58] on icon at bounding box center [19, 57] width 14 height 14
click at [20, 146] on icon at bounding box center [19, 149] width 14 height 14
click at [16, 134] on icon at bounding box center [20, 130] width 12 height 11
click at [23, 193] on icon at bounding box center [19, 192] width 14 height 14
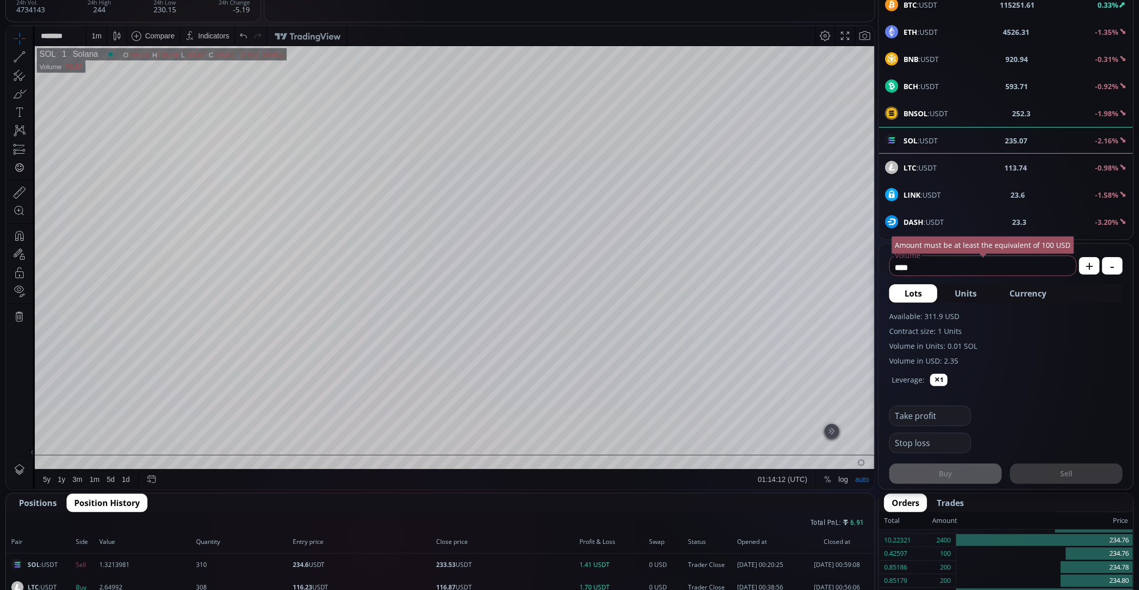
click at [22, 95] on icon at bounding box center [19, 94] width 14 height 14
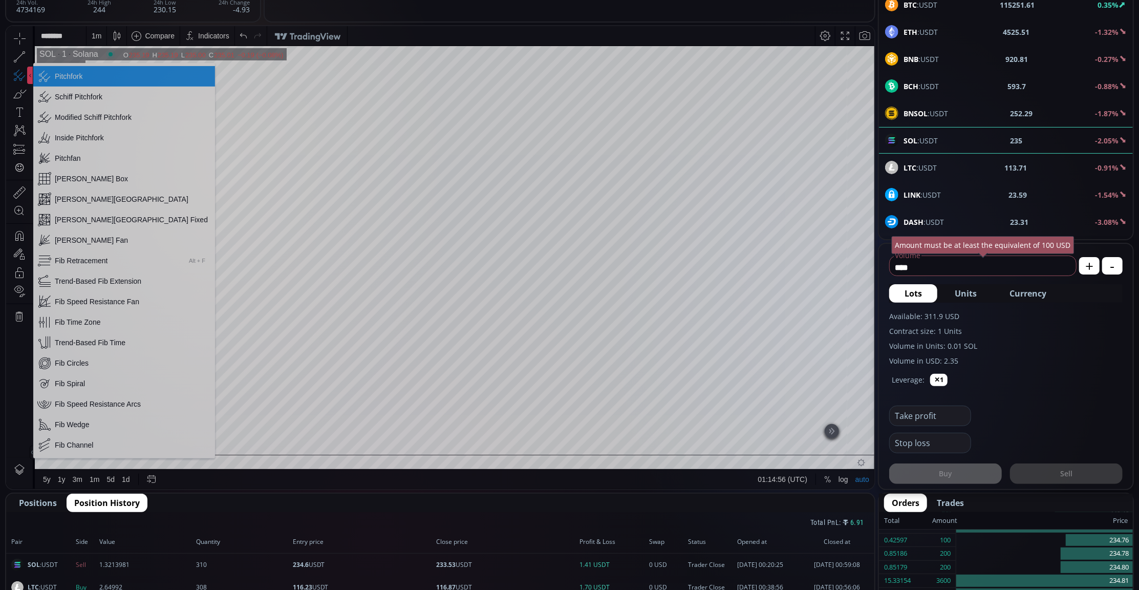
click at [87, 431] on div "Fib Wedge" at bounding box center [124, 424] width 182 height 20
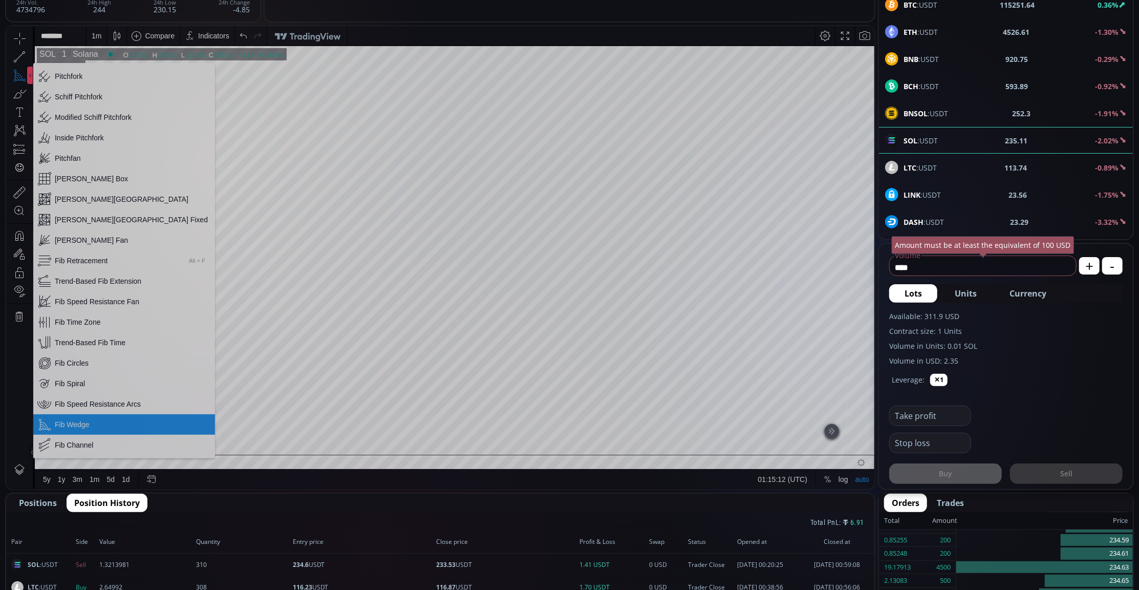
click at [51, 69] on icon at bounding box center [44, 76] width 14 height 14
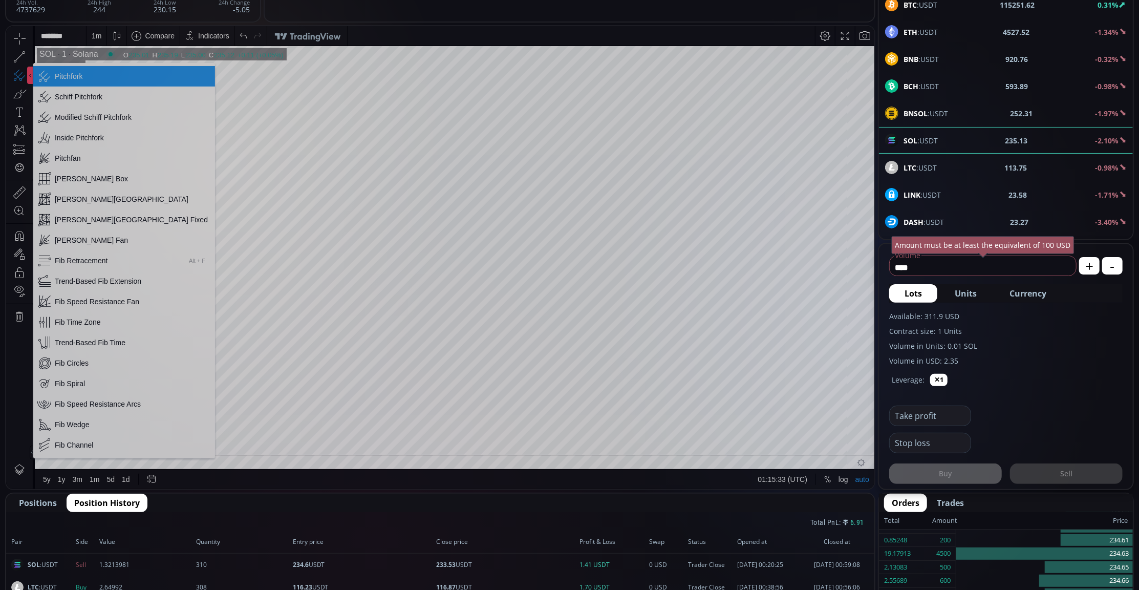
click at [88, 173] on div "[PERSON_NAME] Box" at bounding box center [124, 178] width 182 height 20
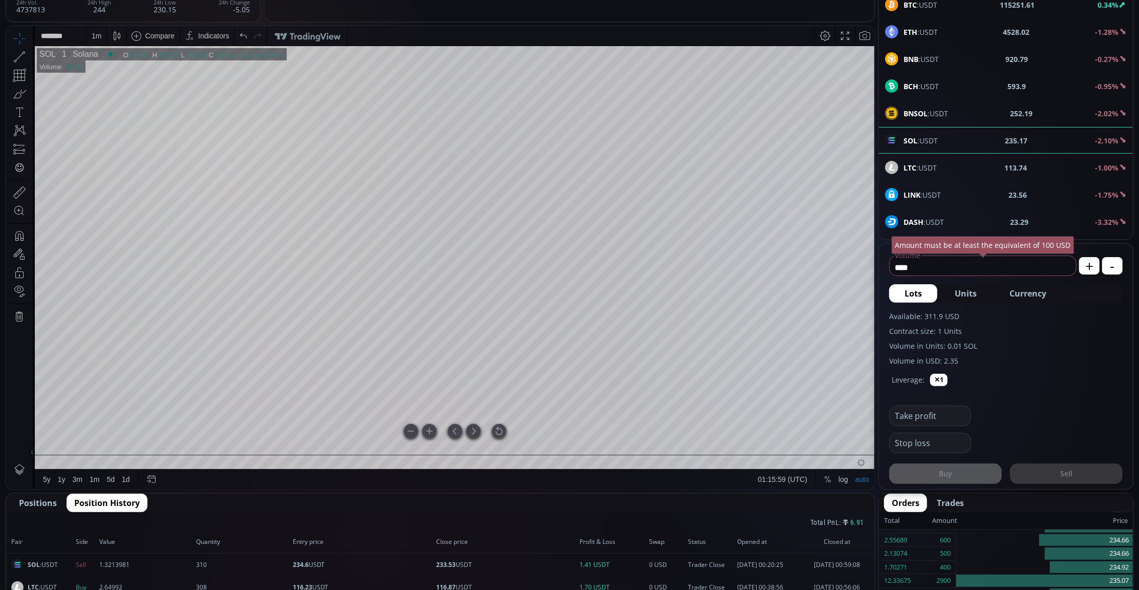
click at [500, 429] on div at bounding box center [499, 431] width 14 height 14
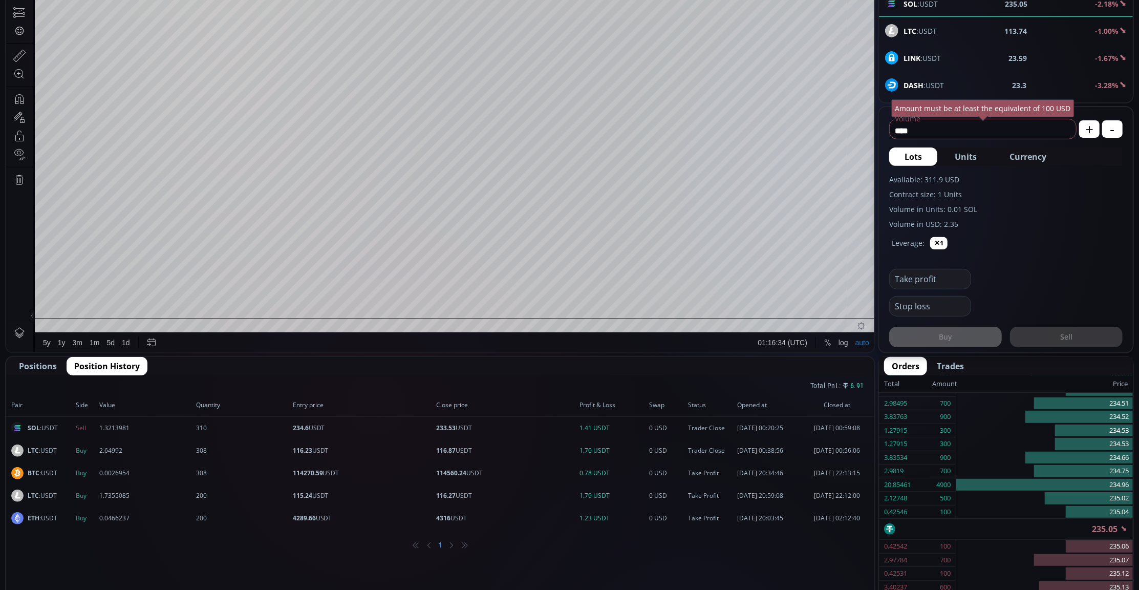
scroll to position [341, 0]
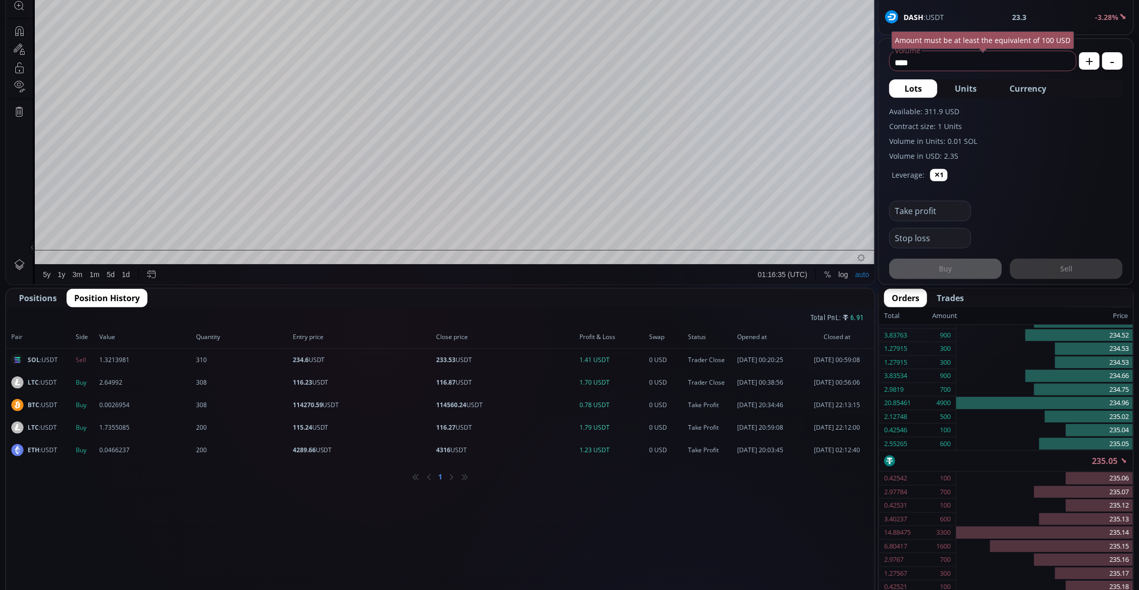
click at [29, 297] on span "Positions" at bounding box center [38, 298] width 38 height 12
